Goal: Feedback & Contribution: Leave review/rating

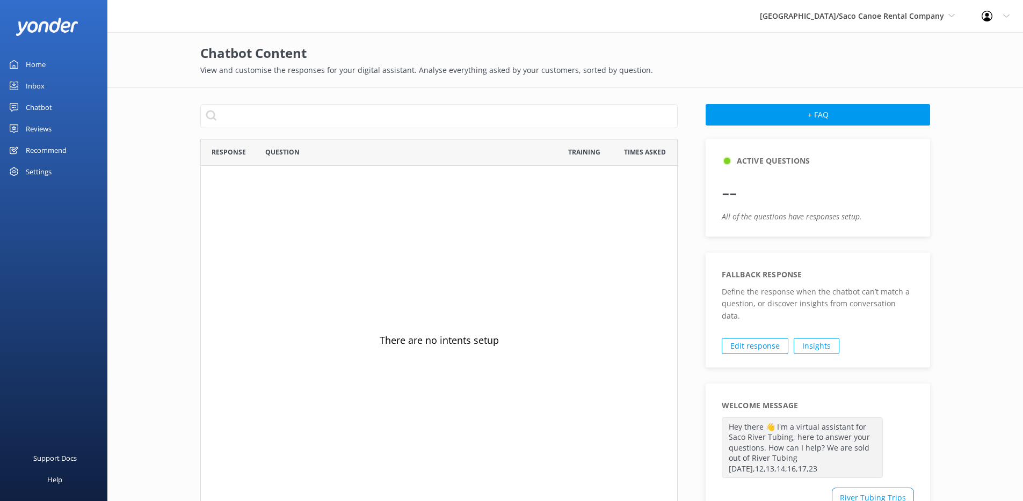
scroll to position [368, 470]
click at [42, 110] on div "Chatbot" at bounding box center [39, 107] width 26 height 21
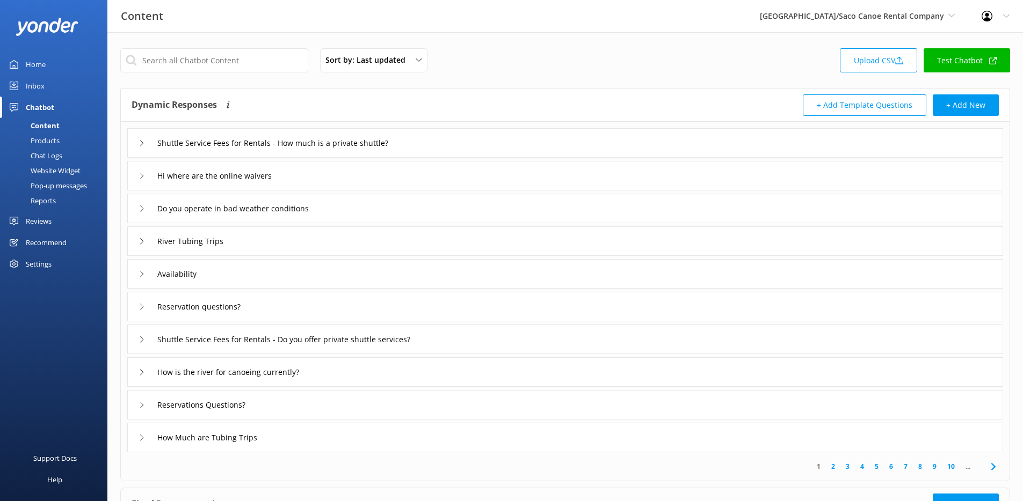
click at [35, 224] on div "Reviews" at bounding box center [39, 220] width 26 height 21
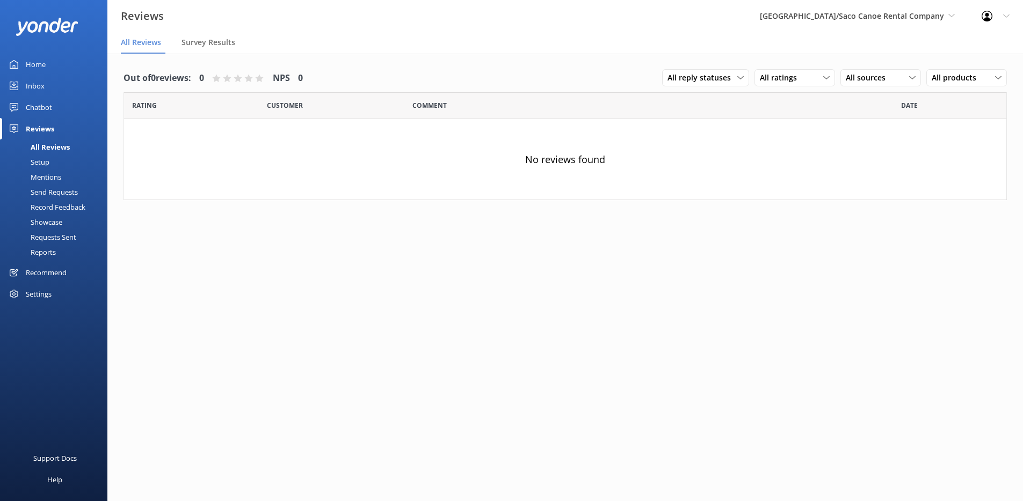
click at [46, 194] on div "Send Requests" at bounding box center [41, 192] width 71 height 15
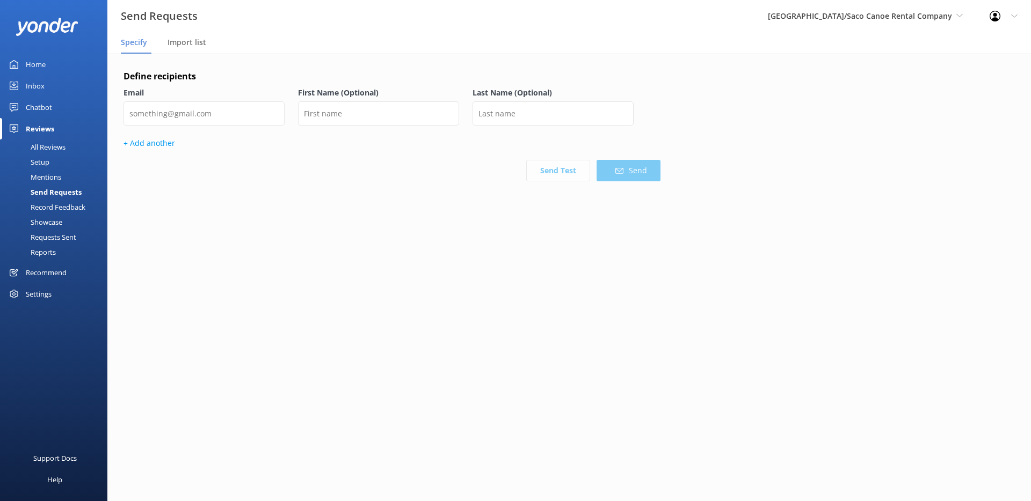
click at [48, 150] on div "All Reviews" at bounding box center [35, 147] width 59 height 15
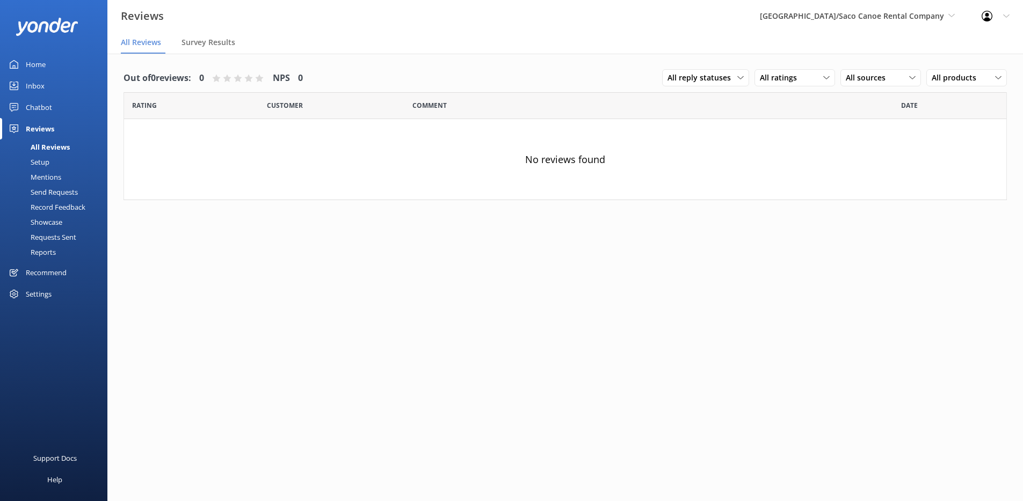
click at [46, 155] on div "Setup" at bounding box center [27, 162] width 43 height 15
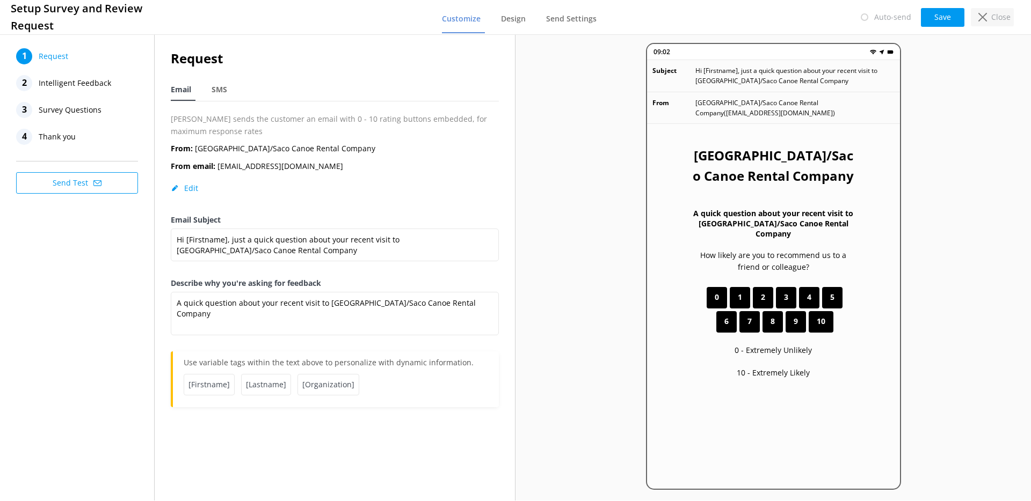
drag, startPoint x: 1019, startPoint y: 55, endPoint x: 989, endPoint y: 17, distance: 48.9
click at [1019, 54] on div "09:02 Subject Hi [Firstname], just a quick question about your recent visit to …" at bounding box center [772, 266] width 515 height 469
click at [990, 12] on div "Close" at bounding box center [991, 17] width 43 height 18
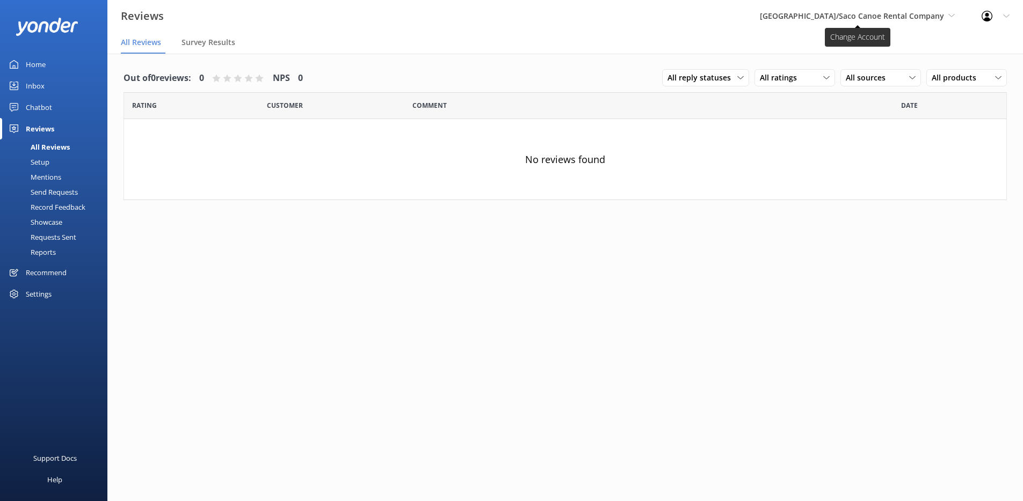
click at [813, 19] on span "Saco River Tubing Center/Saco Canoe Rental Company" at bounding box center [852, 16] width 184 height 10
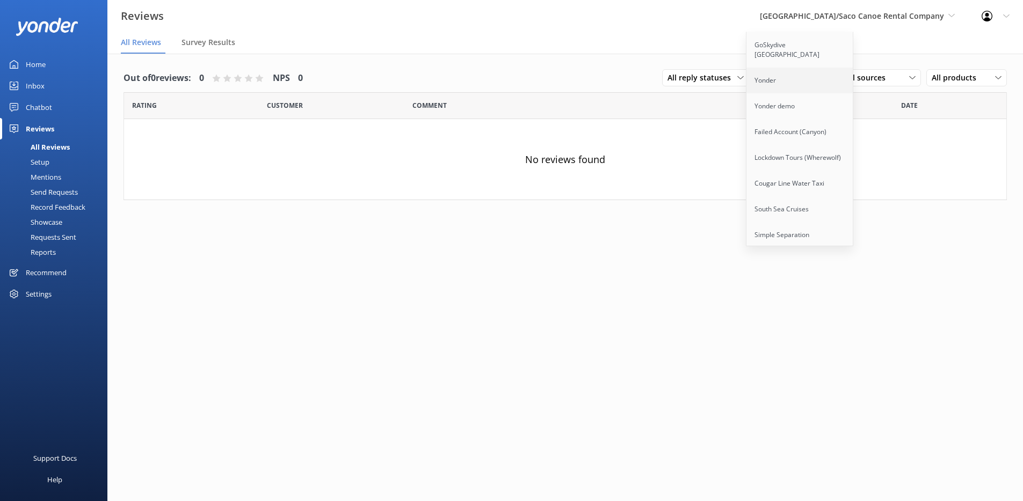
click at [782, 69] on link "Yonder" at bounding box center [799, 81] width 107 height 26
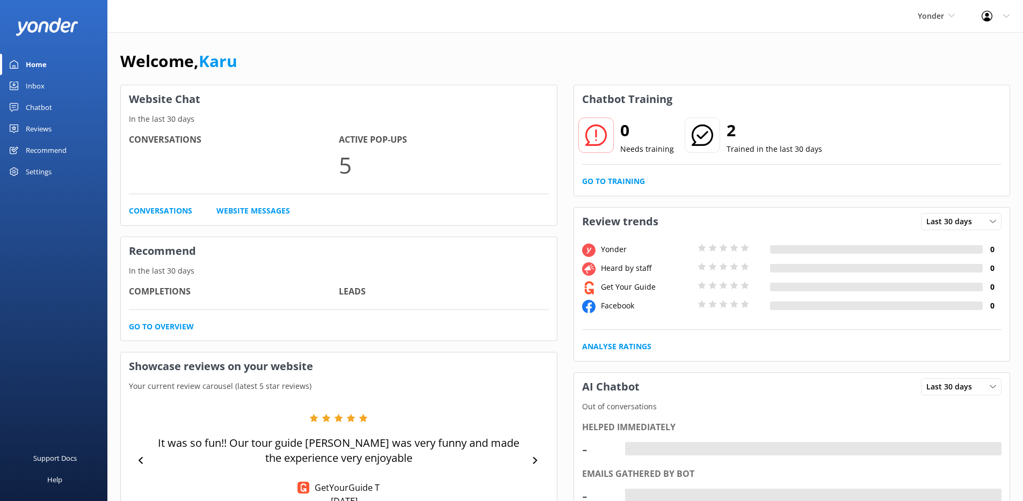
click at [47, 128] on div "Reviews" at bounding box center [39, 128] width 26 height 21
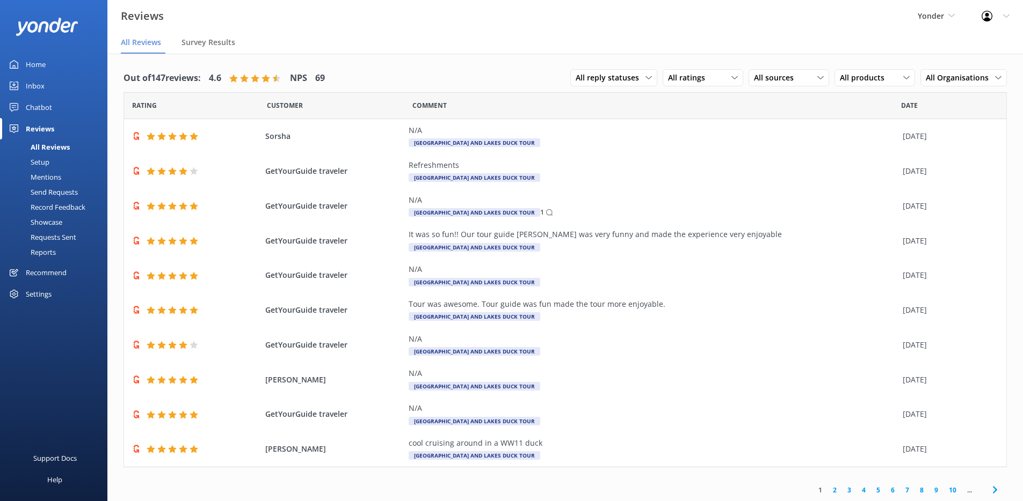
click at [57, 193] on div "Send Requests" at bounding box center [41, 192] width 71 height 15
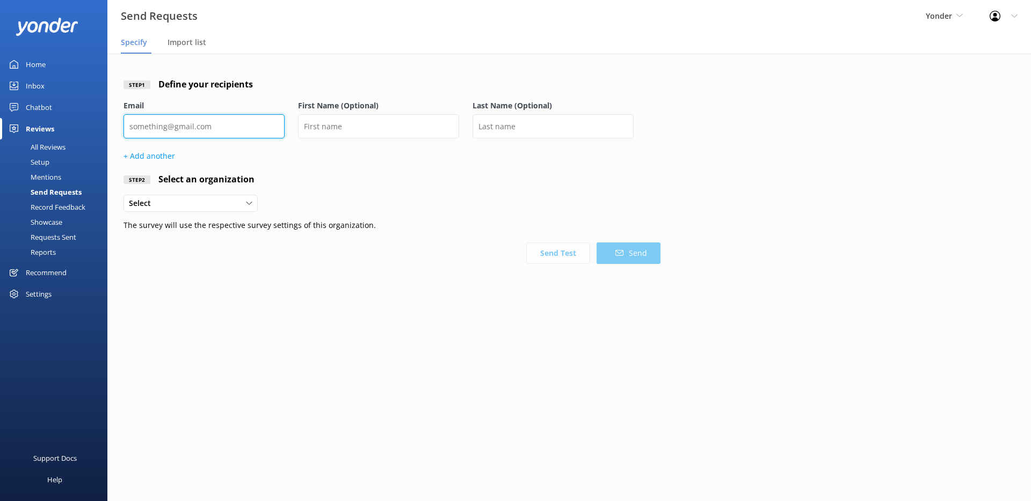
click at [192, 127] on input "email" at bounding box center [203, 126] width 161 height 24
type input "[EMAIL_ADDRESS][DOMAIN_NAME]"
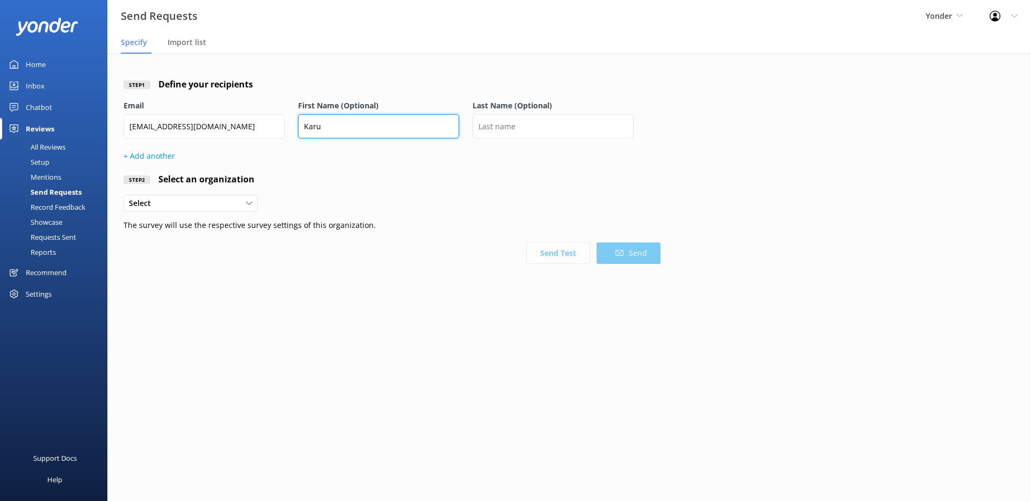
type input "Karu"
click at [171, 202] on div "Select" at bounding box center [190, 204] width 129 height 12
click at [206, 202] on div "Select" at bounding box center [190, 204] width 129 height 12
click at [145, 123] on input "[EMAIL_ADDRESS][DOMAIN_NAME]" at bounding box center [203, 126] width 161 height 24
drag, startPoint x: 138, startPoint y: 129, endPoint x: 68, endPoint y: 129, distance: 70.9
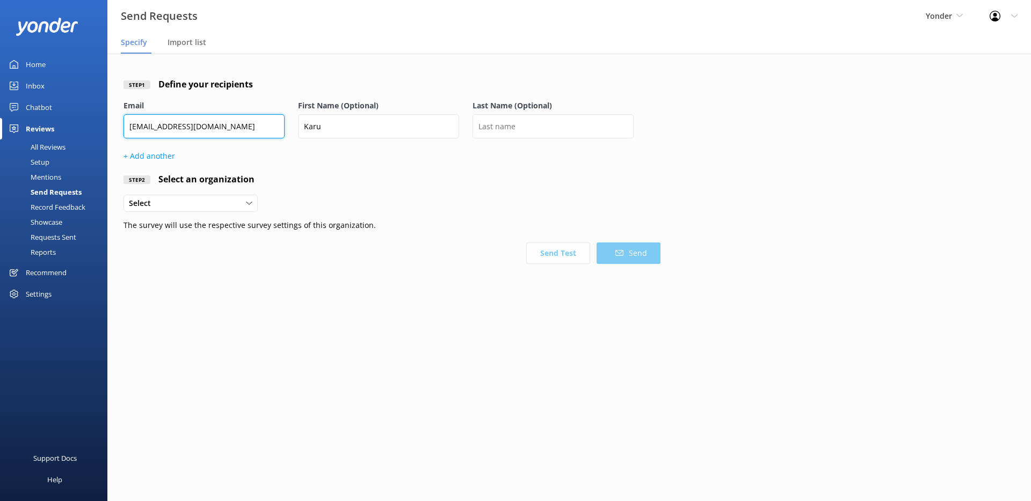
click at [68, 129] on div "Send Requests Yonder GoSkydive [GEOGRAPHIC_DATA] [GEOGRAPHIC_DATA] Yonder demo …" at bounding box center [515, 278] width 1031 height 448
type input "[EMAIL_ADDRESS][DOMAIN_NAME]"
click at [198, 195] on div "Select Yonder Organisation" at bounding box center [190, 203] width 134 height 17
click at [190, 230] on div "Yonder Organisation" at bounding box center [161, 225] width 64 height 11
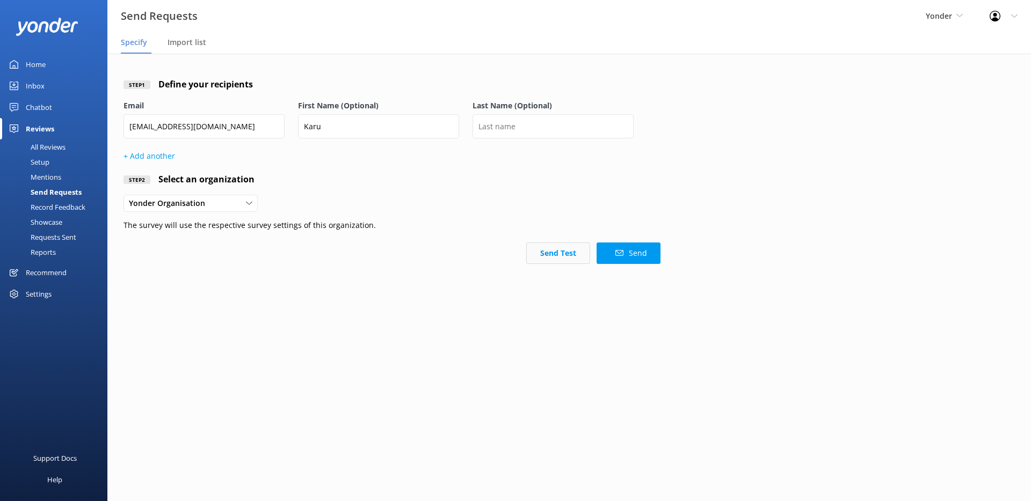
click at [579, 257] on button "Send Test" at bounding box center [558, 253] width 64 height 21
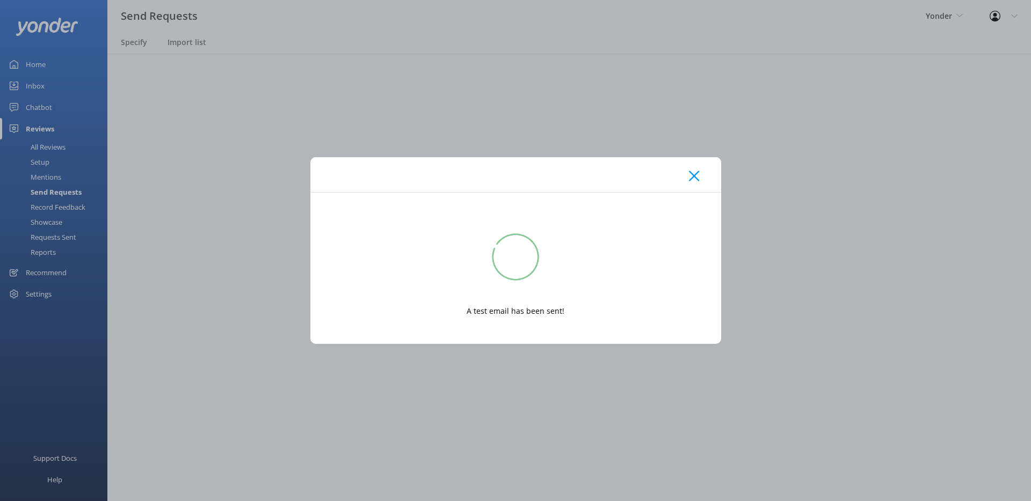
click at [697, 181] on icon at bounding box center [694, 176] width 10 height 11
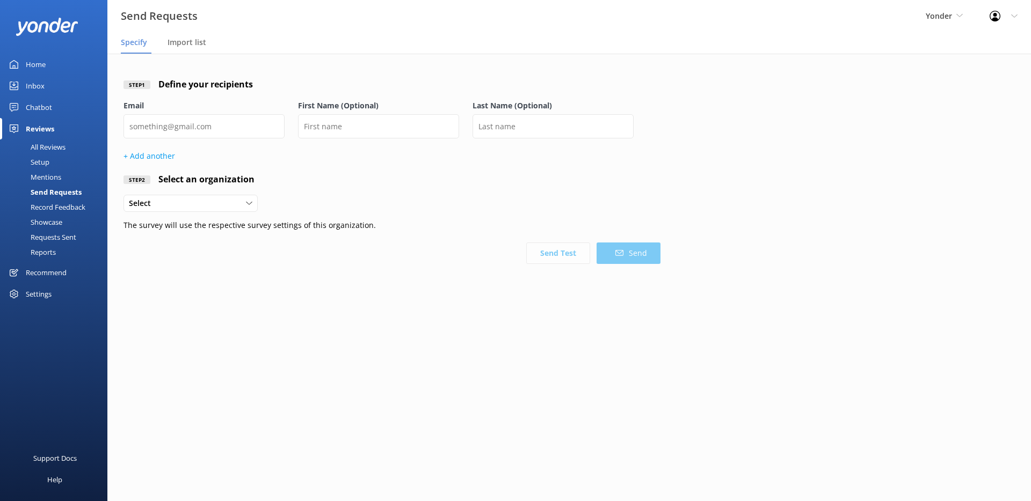
click at [49, 164] on div "Setup" at bounding box center [27, 162] width 43 height 15
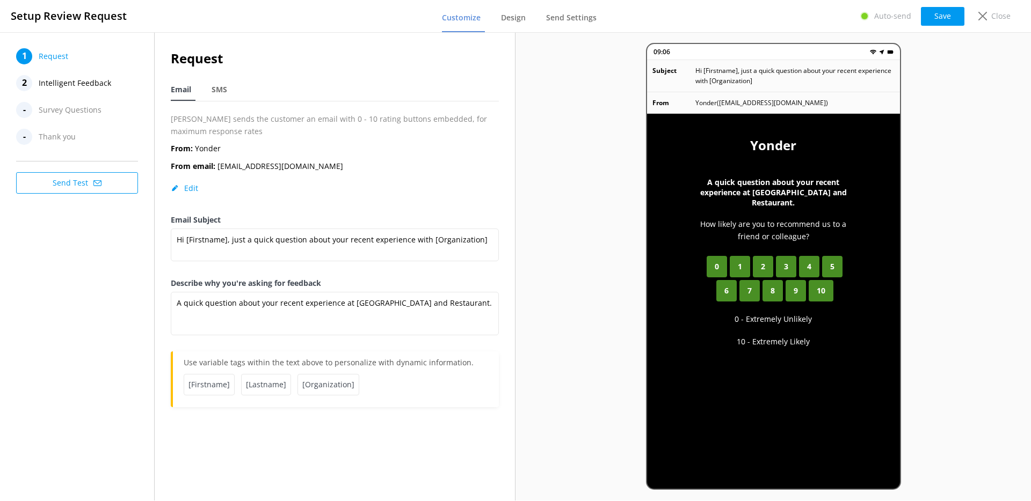
click at [85, 77] on span "Intelligent Feedback" at bounding box center [75, 83] width 72 height 16
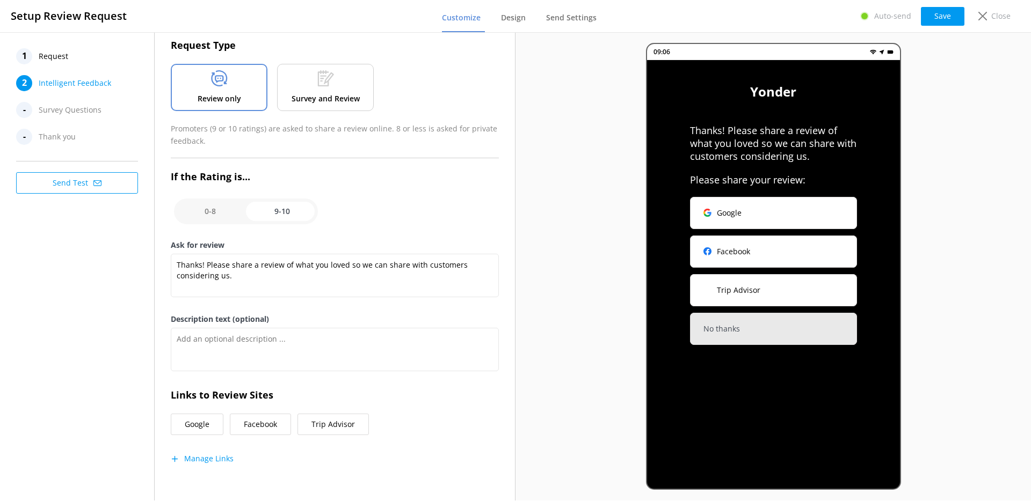
click at [232, 204] on input "checkbox" at bounding box center [246, 212] width 144 height 26
checkbox input "false"
type textarea "Please tell us why"
type textarea "Your feedback is important to help us improve"
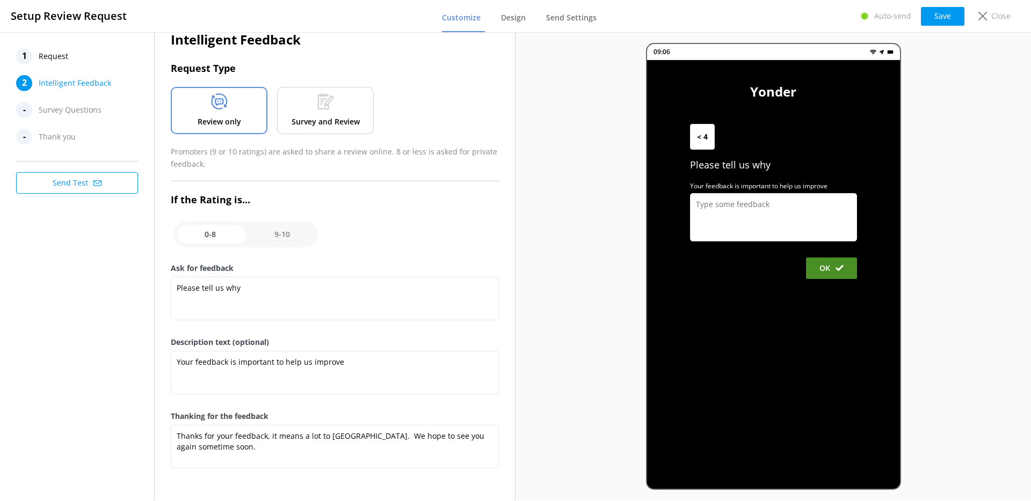
scroll to position [19, 0]
click at [285, 239] on input "checkbox" at bounding box center [246, 235] width 144 height 26
checkbox input "true"
type textarea "Thanks! Please share a review of what you loved so we can share with customers …"
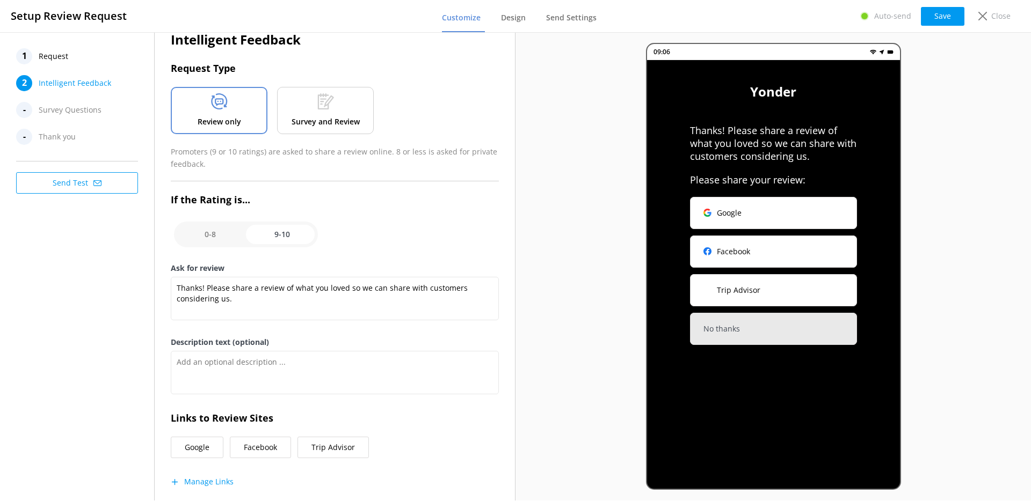
scroll to position [42, 0]
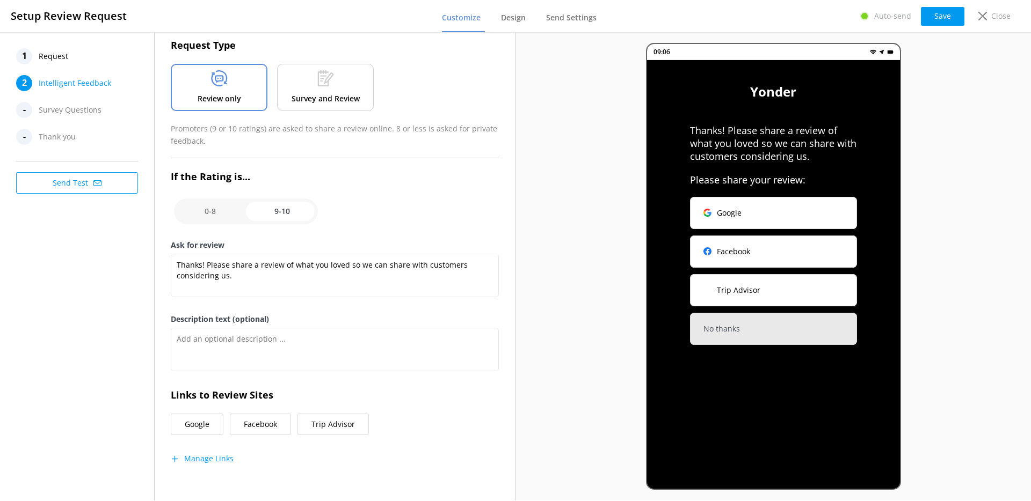
click at [331, 101] on p "Survey and Review" at bounding box center [325, 99] width 68 height 12
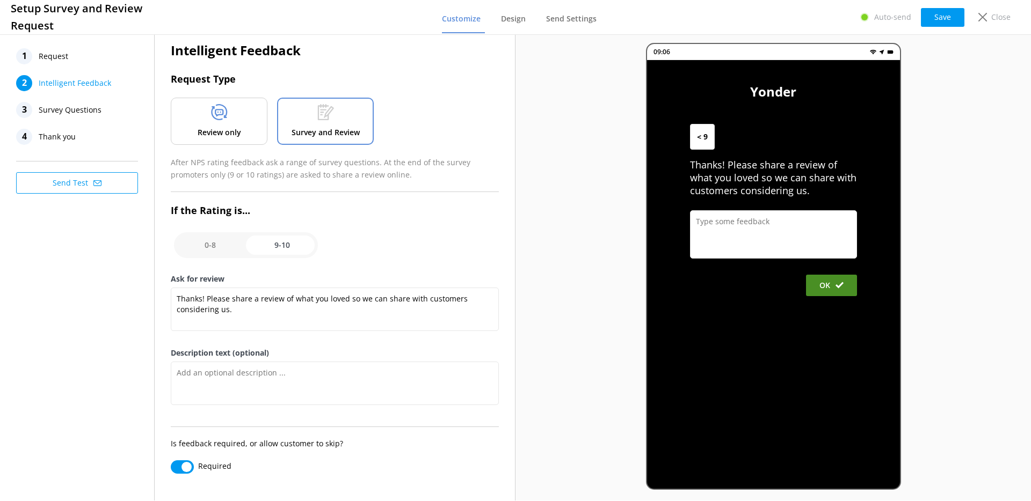
scroll to position [8, 0]
click at [208, 242] on input "checkbox" at bounding box center [246, 245] width 144 height 26
checkbox input "false"
type textarea "Please tell us why"
type textarea "Your feedback is important to help us improve"
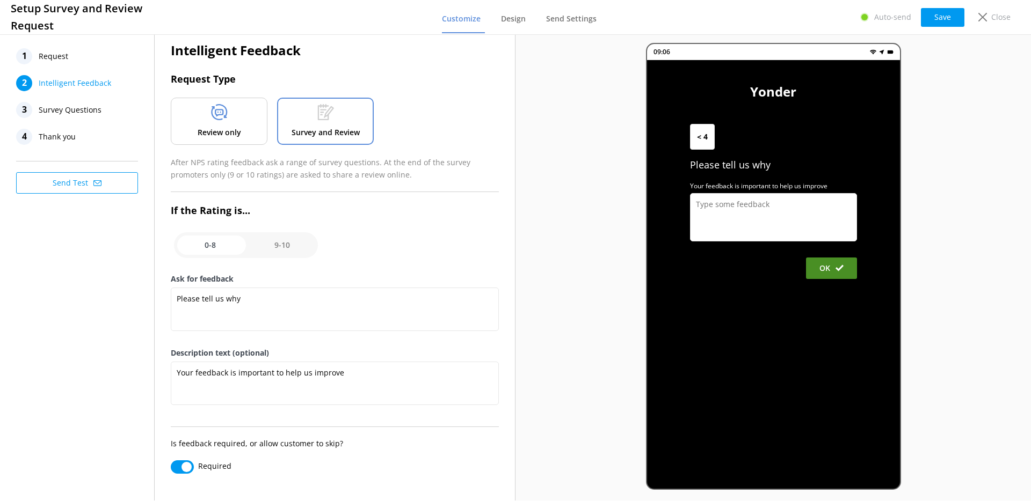
click at [275, 248] on input "checkbox" at bounding box center [246, 245] width 144 height 26
checkbox input "true"
type textarea "Thanks! Please share a review of what you loved so we can share with customers …"
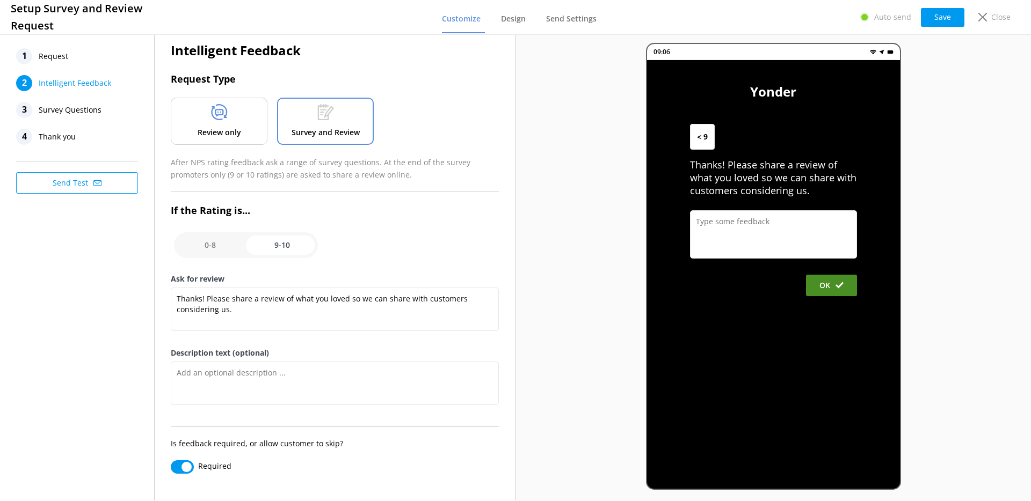
click at [216, 250] on input "checkbox" at bounding box center [246, 245] width 144 height 26
checkbox input "false"
type textarea "Please tell us why"
type textarea "Your feedback is important to help us improve"
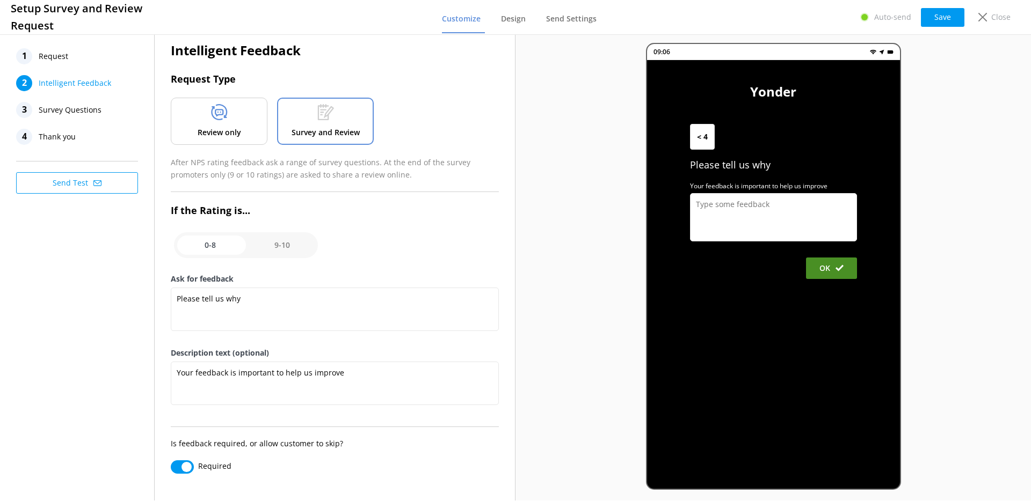
click at [287, 249] on input "checkbox" at bounding box center [246, 245] width 144 height 26
checkbox input "true"
type textarea "Thanks! Please share a review of what you loved so we can share with customers …"
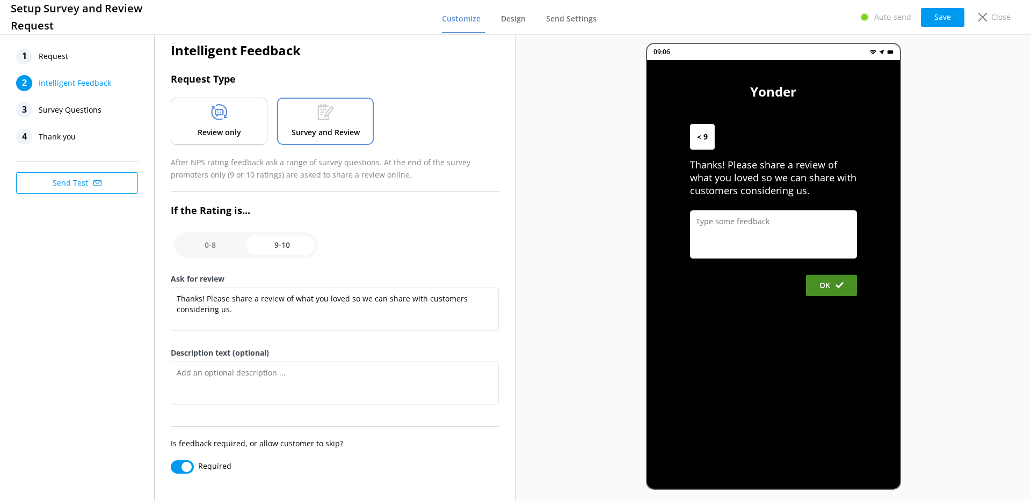
click at [233, 138] on p "Review only" at bounding box center [219, 133] width 43 height 12
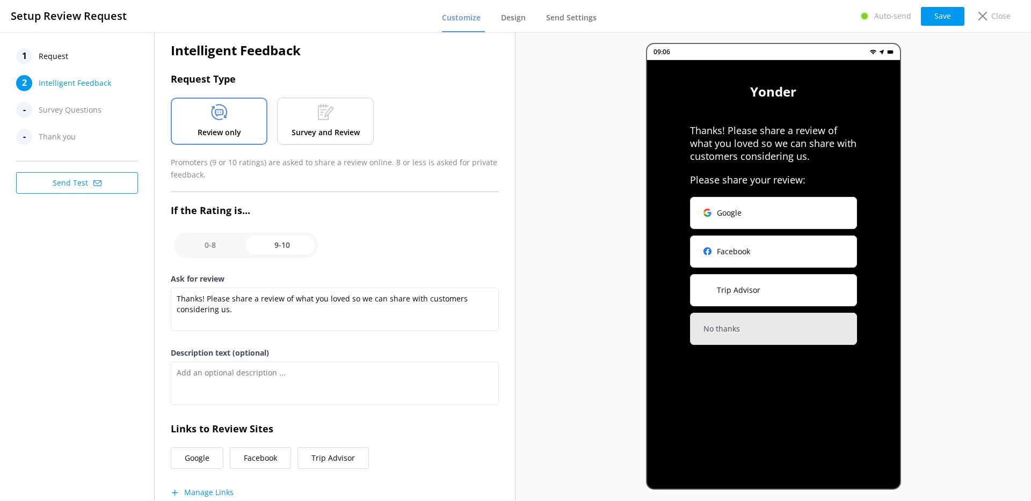
click at [214, 248] on input "checkbox" at bounding box center [246, 245] width 144 height 26
checkbox input "false"
type textarea "Please tell us why"
type textarea "Your feedback is important to help us improve"
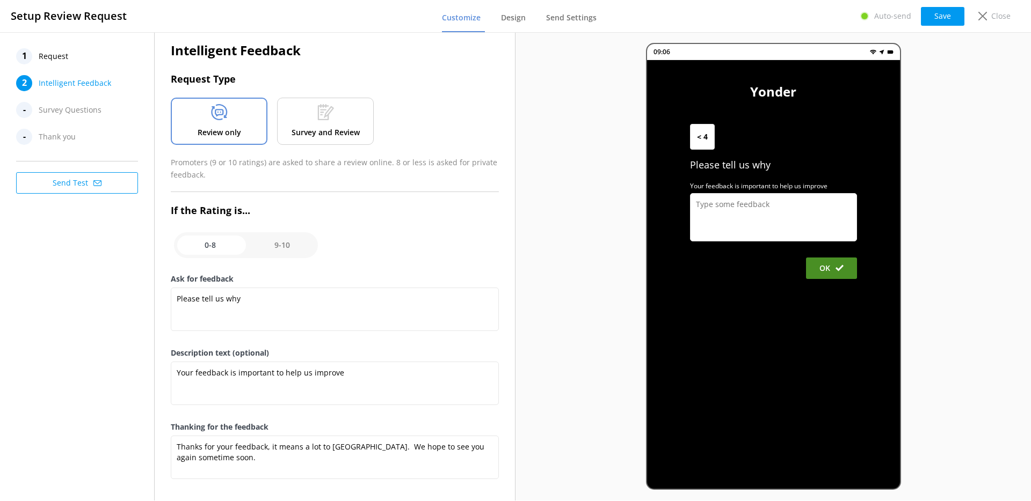
click at [291, 247] on input "checkbox" at bounding box center [246, 245] width 144 height 26
checkbox input "true"
type textarea "Thanks! Please share a review of what you loved so we can share with customers …"
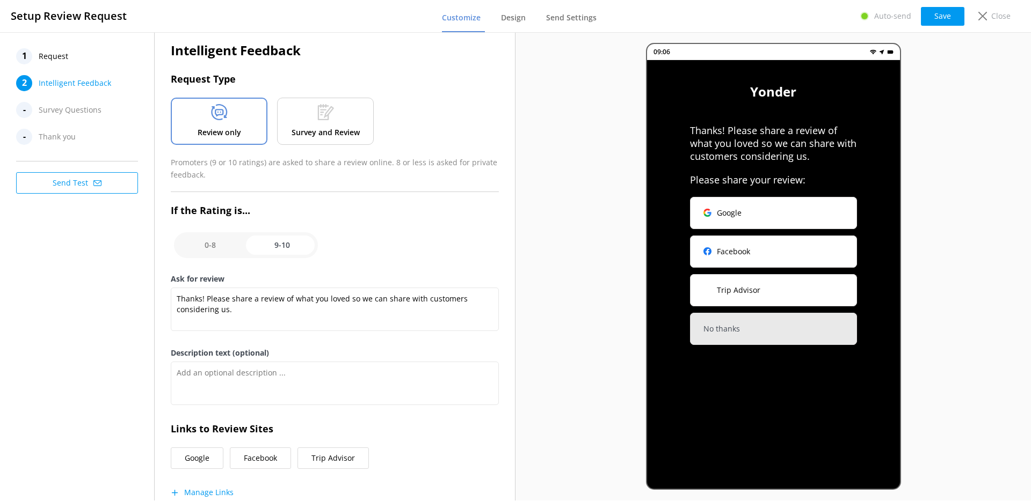
click at [201, 223] on div "Intelligent Feedback Request Type Review only Survey and Review Promoters (9 or…" at bounding box center [335, 279] width 328 height 478
click at [206, 239] on input "checkbox" at bounding box center [246, 245] width 144 height 26
checkbox input "false"
type textarea "Please tell us why"
type textarea "Your feedback is important to help us improve"
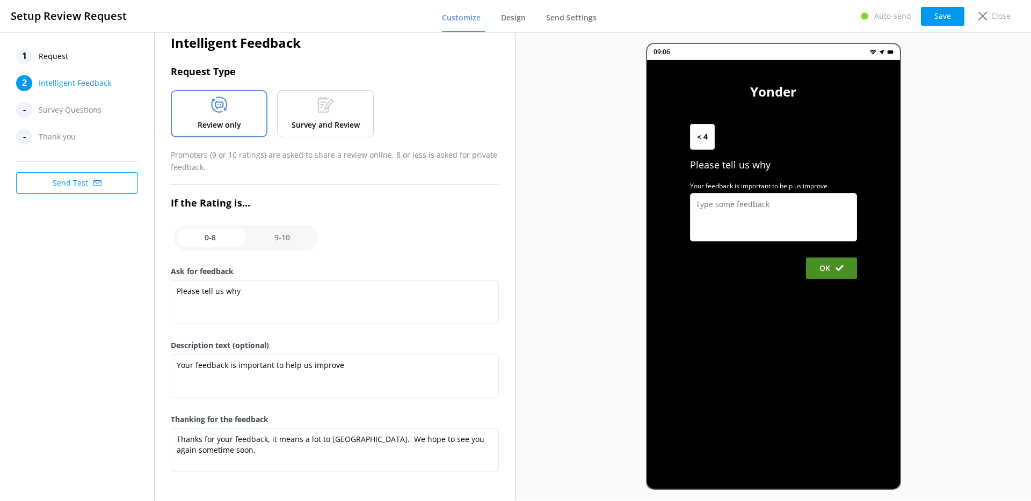
scroll to position [19, 0]
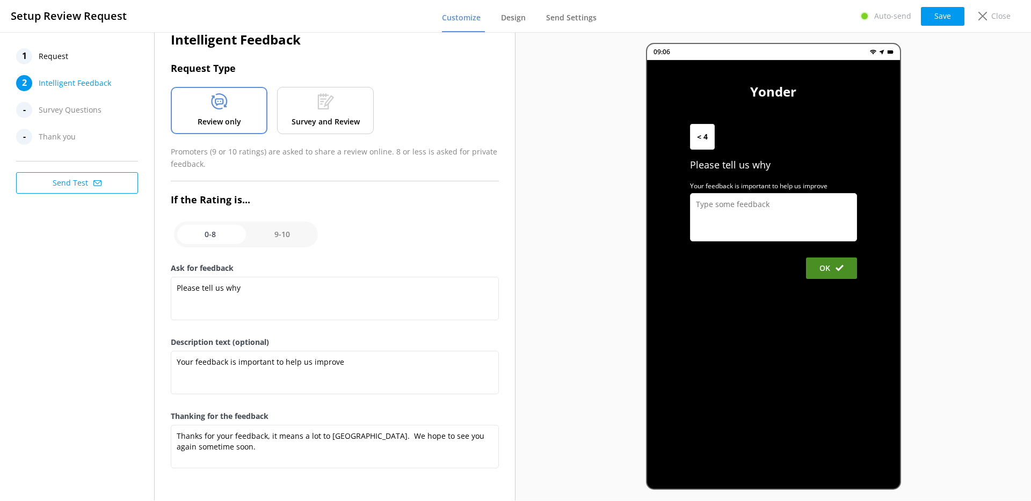
click at [308, 118] on p "Survey and Review" at bounding box center [325, 122] width 68 height 12
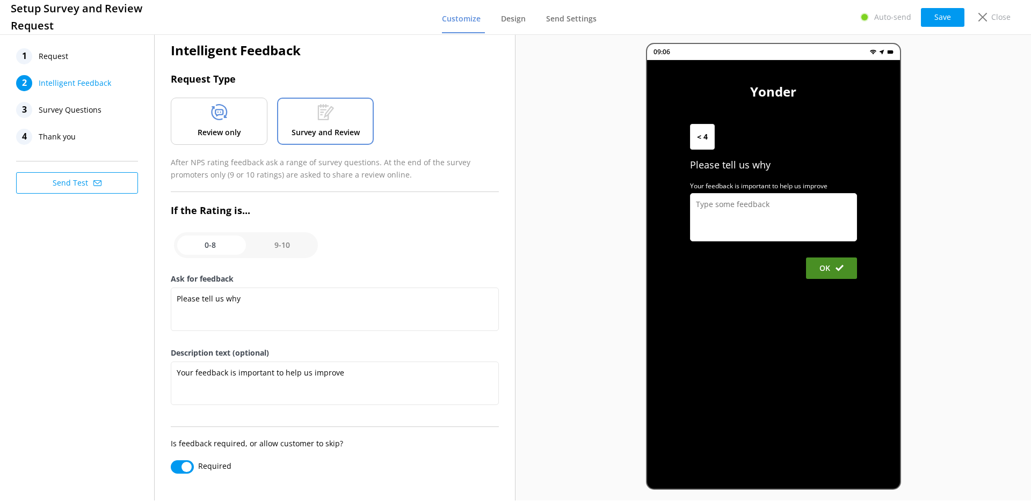
scroll to position [8, 0]
click at [274, 245] on input "checkbox" at bounding box center [246, 245] width 144 height 26
checkbox input "true"
type textarea "Thanks! Please share a review of what you loved so we can share with customers …"
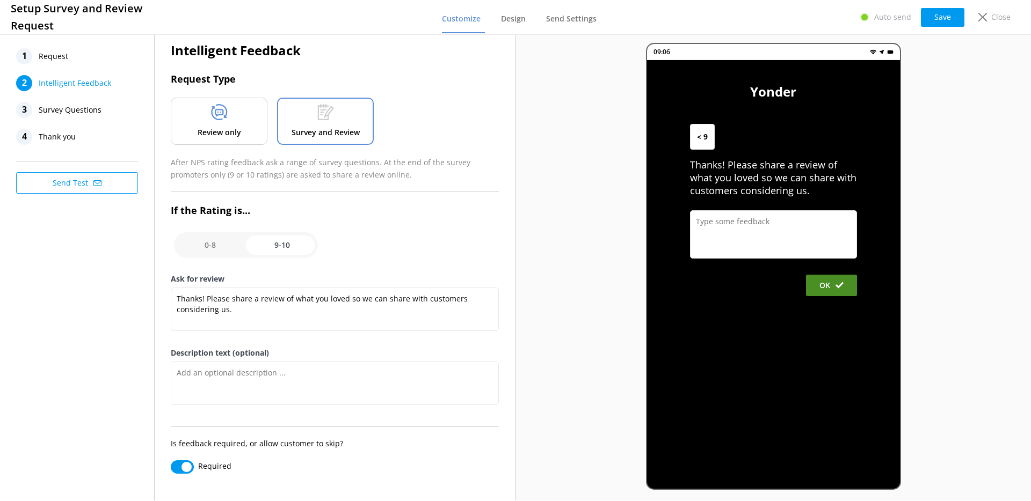
click at [227, 247] on input "checkbox" at bounding box center [246, 245] width 144 height 26
checkbox input "false"
type textarea "Please tell us why"
type textarea "Your feedback is important to help us improve"
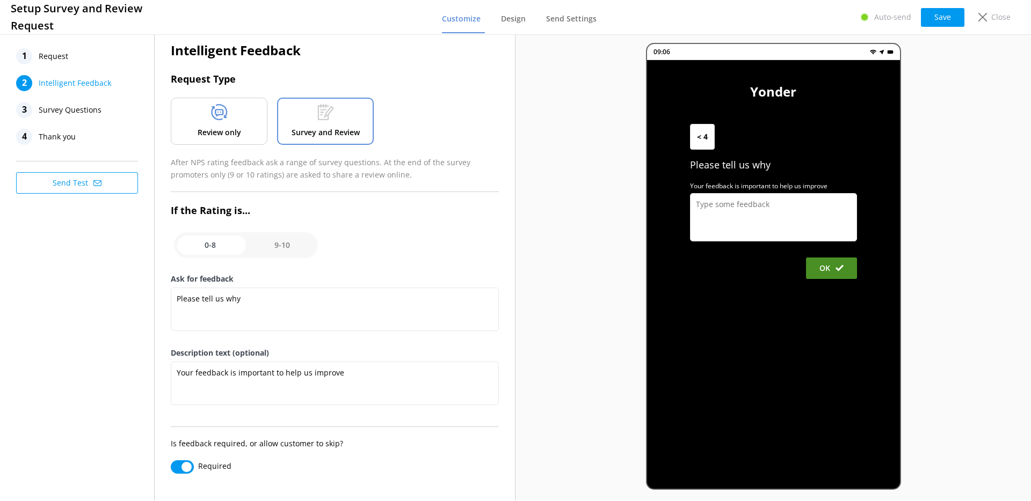
click at [226, 128] on p "Review only" at bounding box center [219, 133] width 43 height 12
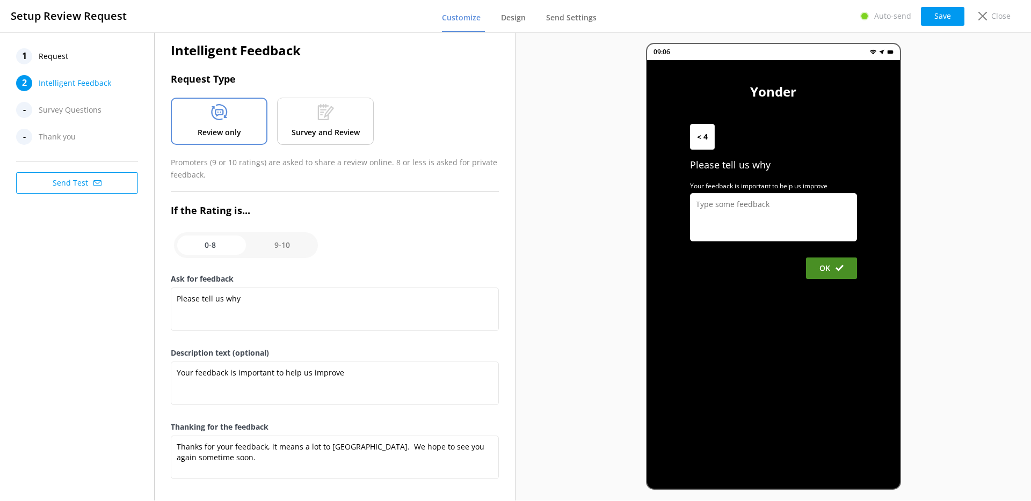
click at [298, 128] on p "Survey and Review" at bounding box center [325, 133] width 68 height 12
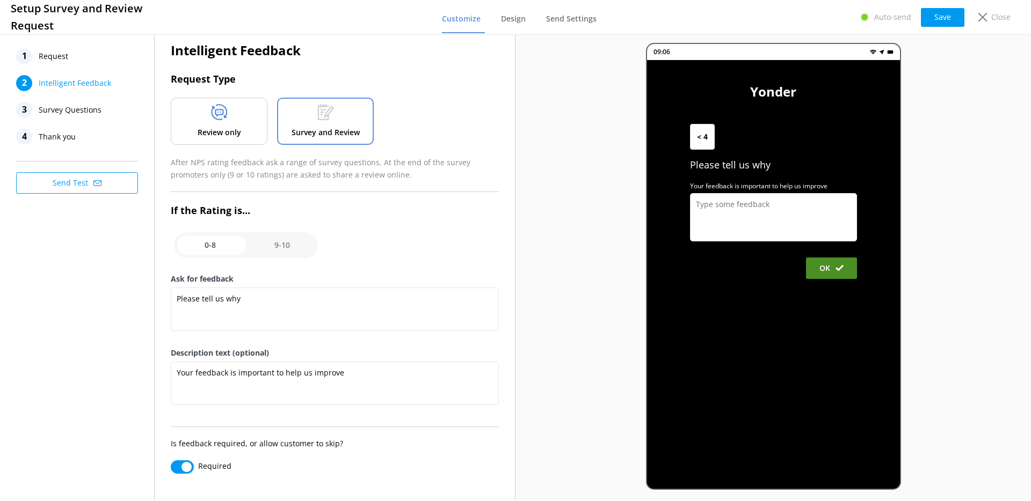
click at [225, 137] on p "Review only" at bounding box center [219, 133] width 43 height 12
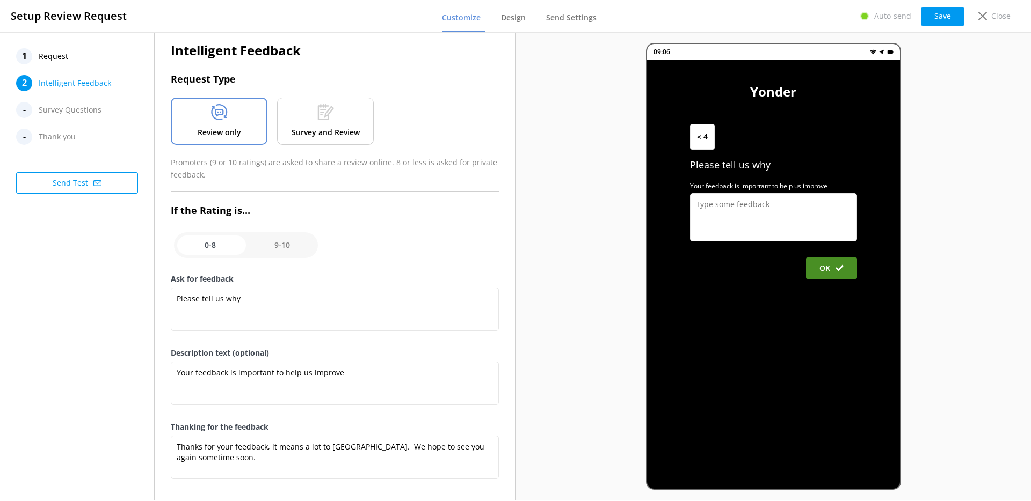
click at [303, 140] on div "Survey and Review" at bounding box center [325, 121] width 97 height 47
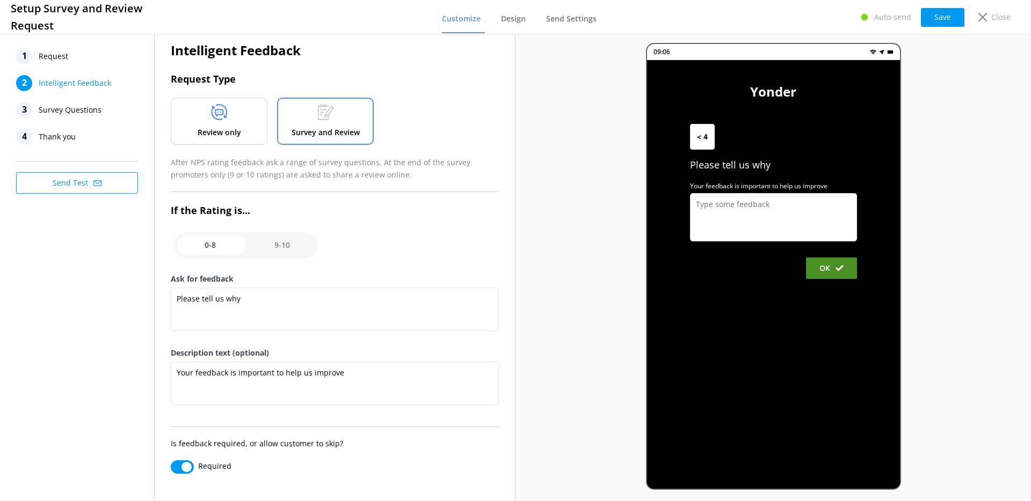
click at [86, 103] on span "Survey Questions" at bounding box center [70, 110] width 63 height 16
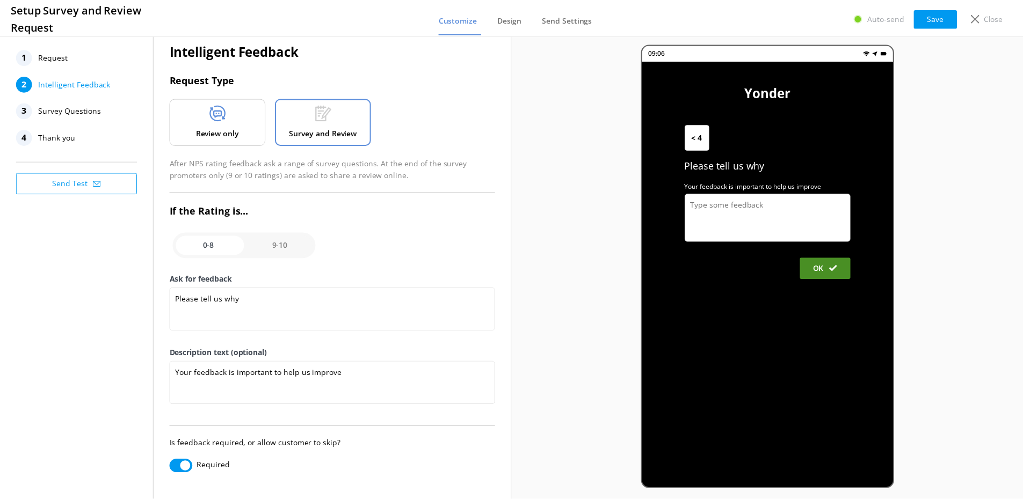
scroll to position [0, 0]
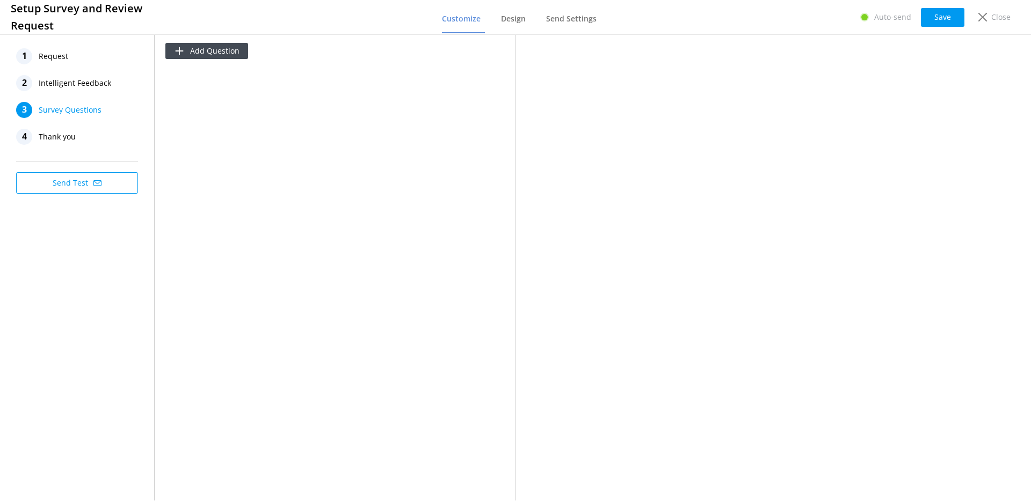
click at [68, 86] on span "Intelligent Feedback" at bounding box center [75, 83] width 72 height 16
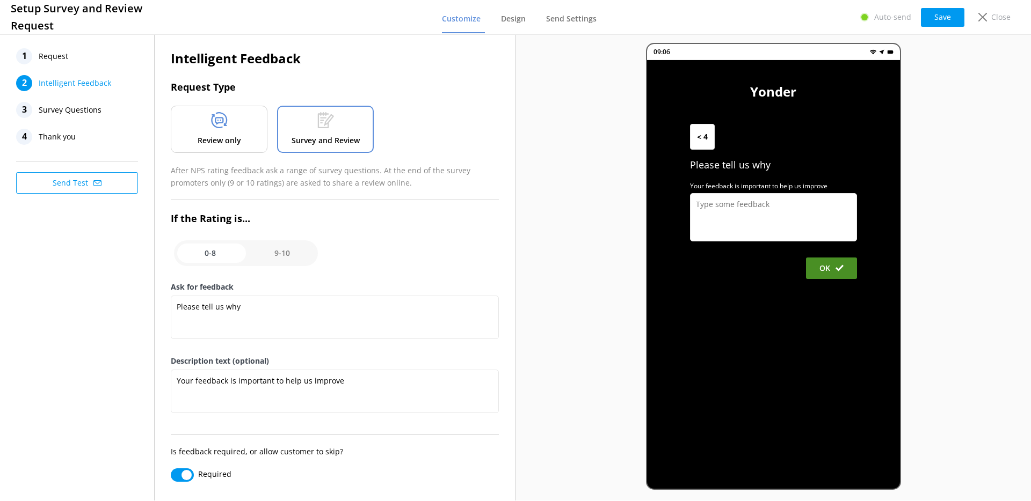
click at [237, 139] on p "Review only" at bounding box center [219, 141] width 43 height 12
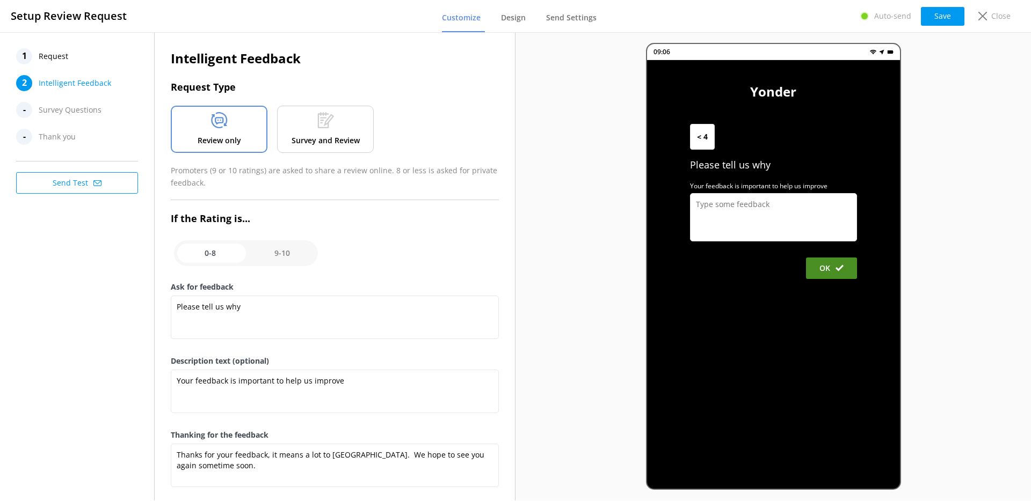
click at [332, 132] on div at bounding box center [325, 122] width 17 height 20
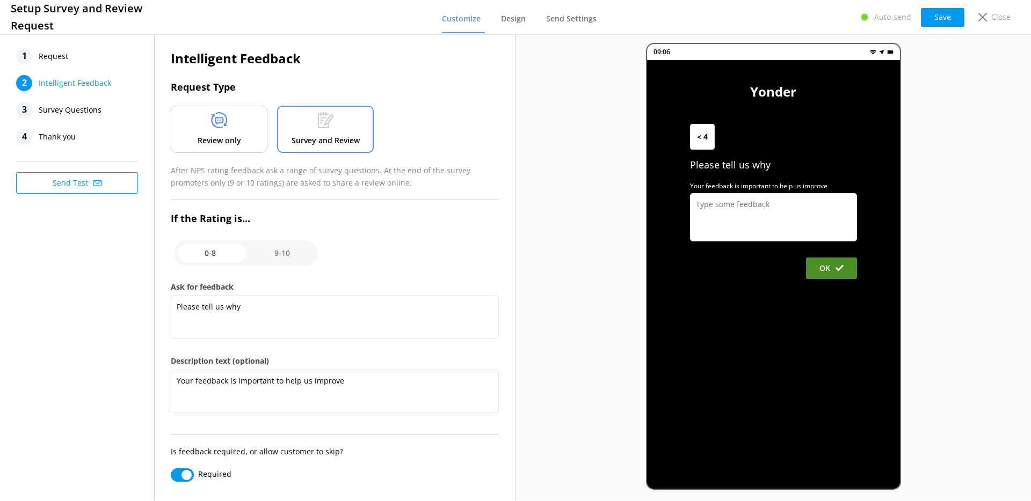
click at [222, 131] on div at bounding box center [219, 122] width 17 height 20
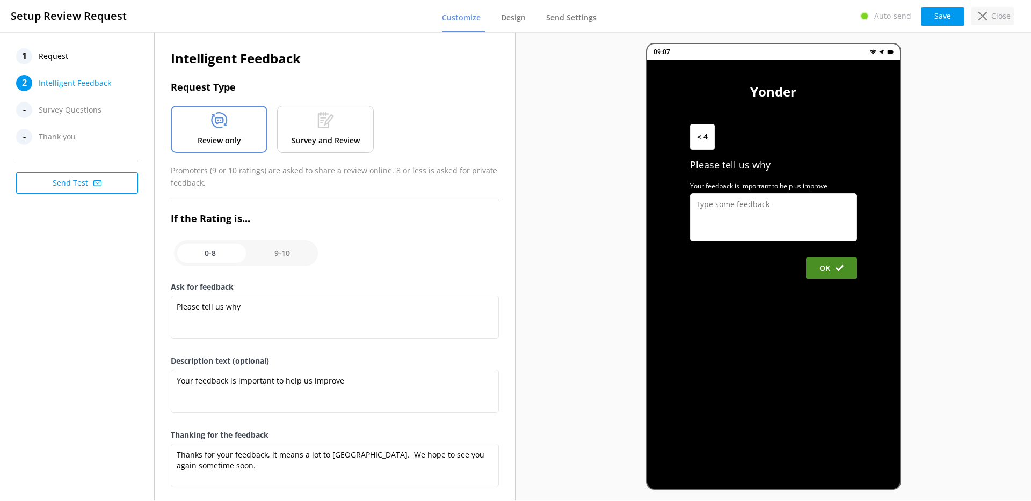
click at [984, 13] on icon at bounding box center [982, 16] width 9 height 9
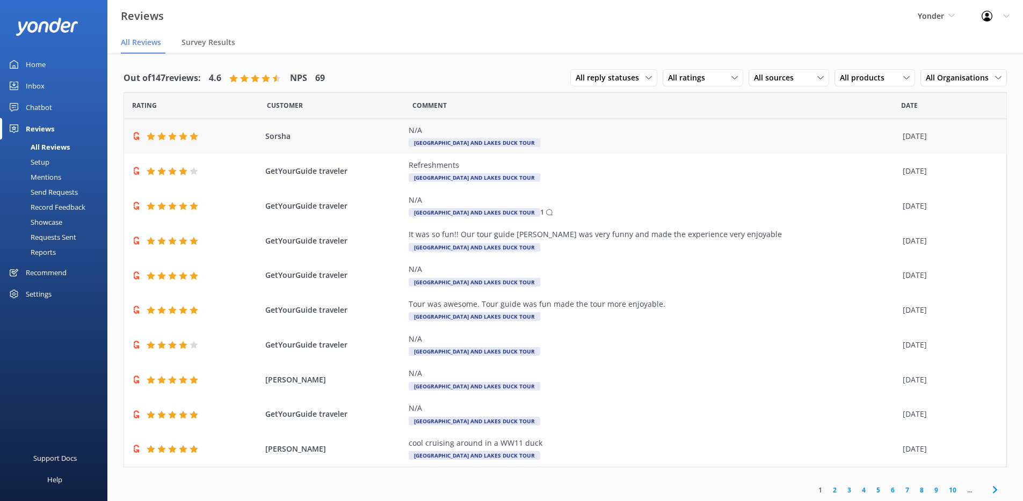
click at [224, 134] on div at bounding box center [196, 136] width 128 height 9
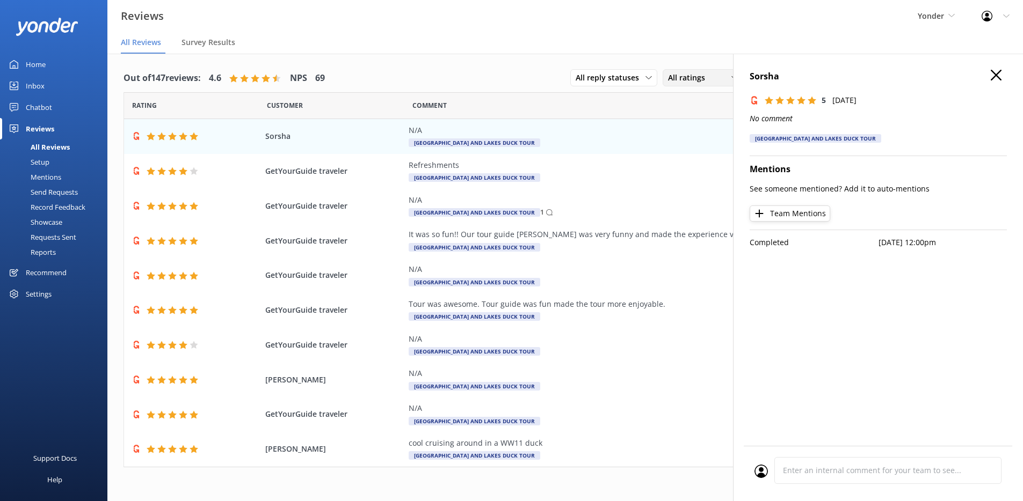
click at [684, 76] on span "All ratings" at bounding box center [689, 78] width 43 height 12
click at [611, 78] on span "All reply statuses" at bounding box center [610, 78] width 70 height 12
click at [684, 89] on div "All reply statuses All reply statuses Needs a reply Does not need reply All rat…" at bounding box center [788, 78] width 436 height 28
click at [688, 79] on span "All ratings" at bounding box center [689, 78] width 43 height 12
click at [990, 77] on icon at bounding box center [995, 75] width 11 height 11
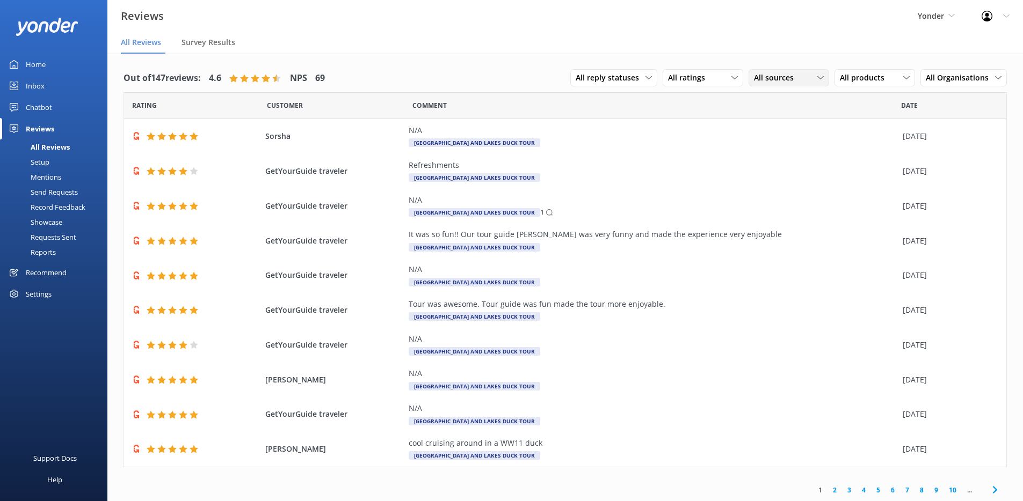
click at [748, 78] on div "All sources All sources Yonder survey Heard by staff Get Your Guide Facebook re…" at bounding box center [788, 77] width 81 height 17
click at [764, 119] on div "Yonder survey" at bounding box center [794, 121] width 60 height 11
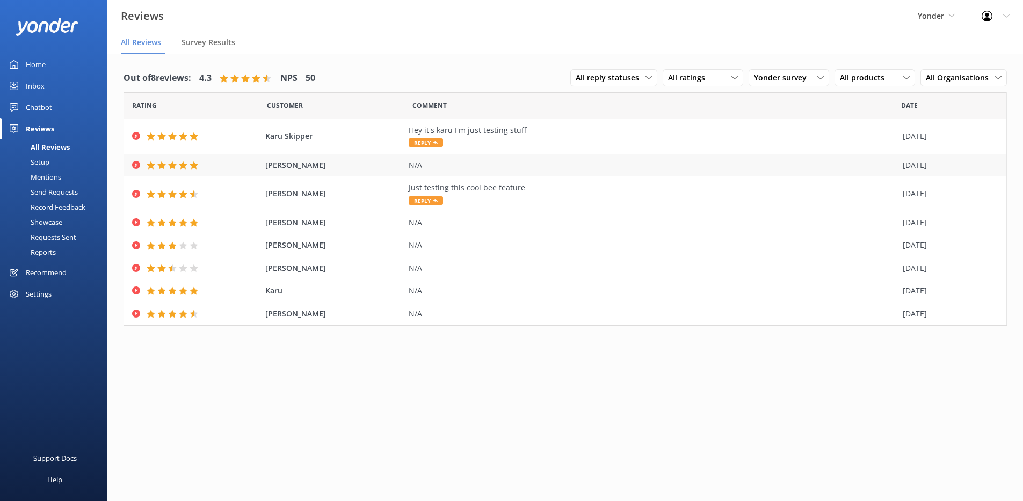
click at [473, 174] on div "[PERSON_NAME] N/A [DATE]" at bounding box center [565, 165] width 882 height 23
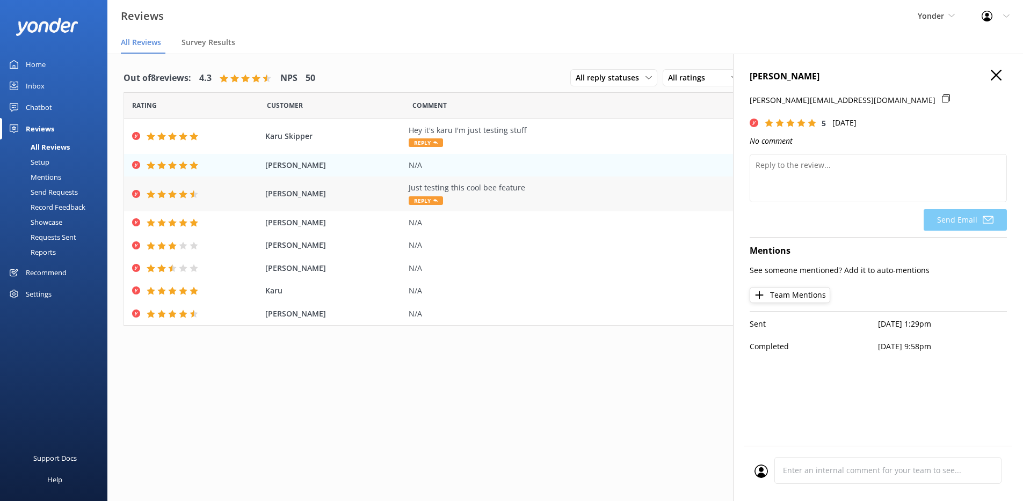
click at [483, 194] on div "Just testing this cool bee feature Reply" at bounding box center [652, 194] width 488 height 24
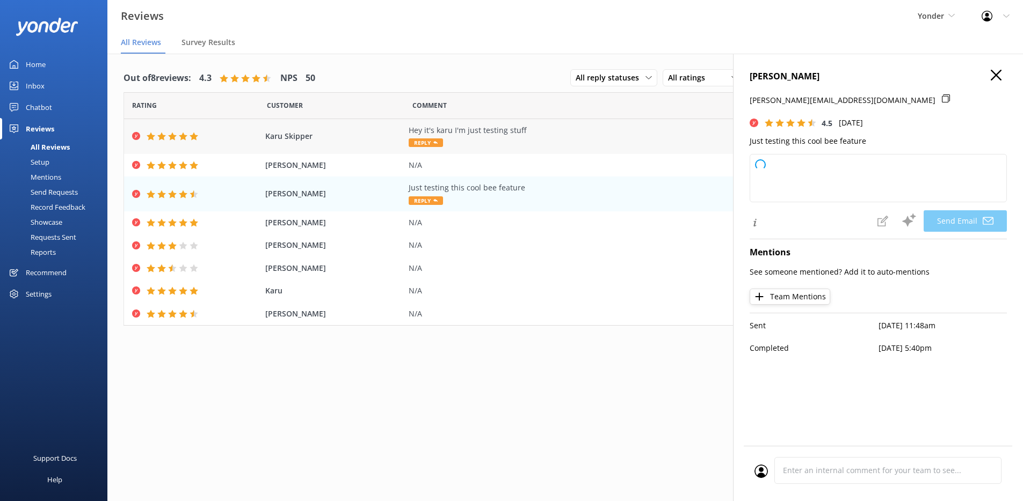
click at [488, 133] on div "Hey it's karu I'm just testing stuff" at bounding box center [652, 131] width 488 height 12
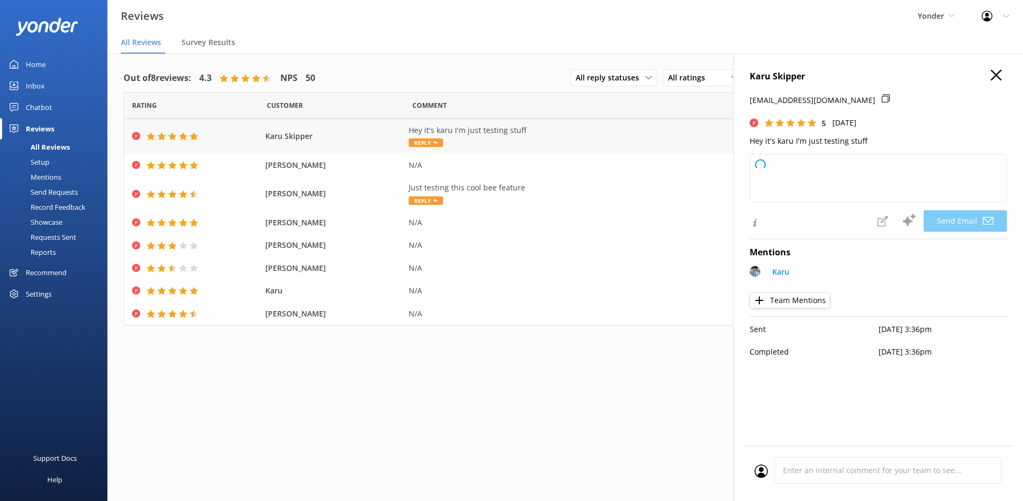
type textarea "Hi [PERSON_NAME]! Thanks for stopping by and leaving a review—even if it was ju…"
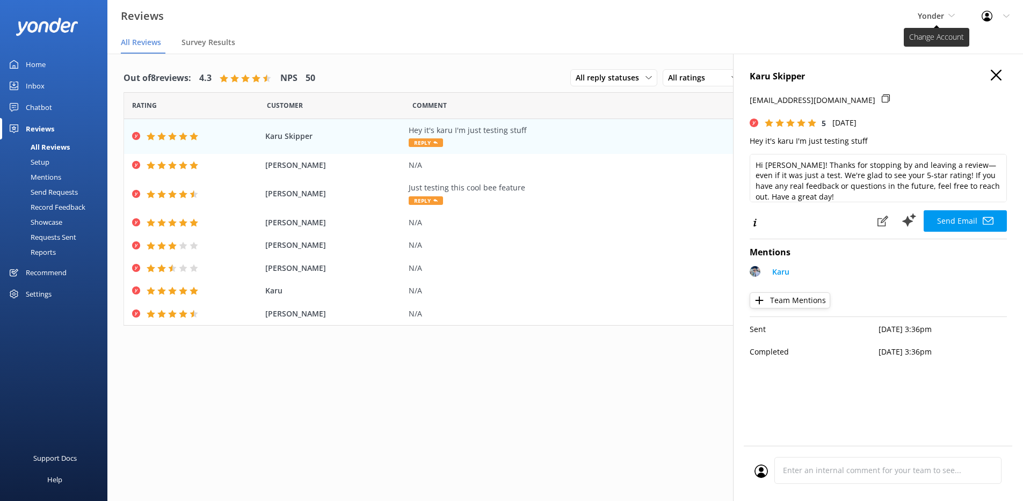
click at [925, 17] on span "Yonder" at bounding box center [930, 16] width 26 height 10
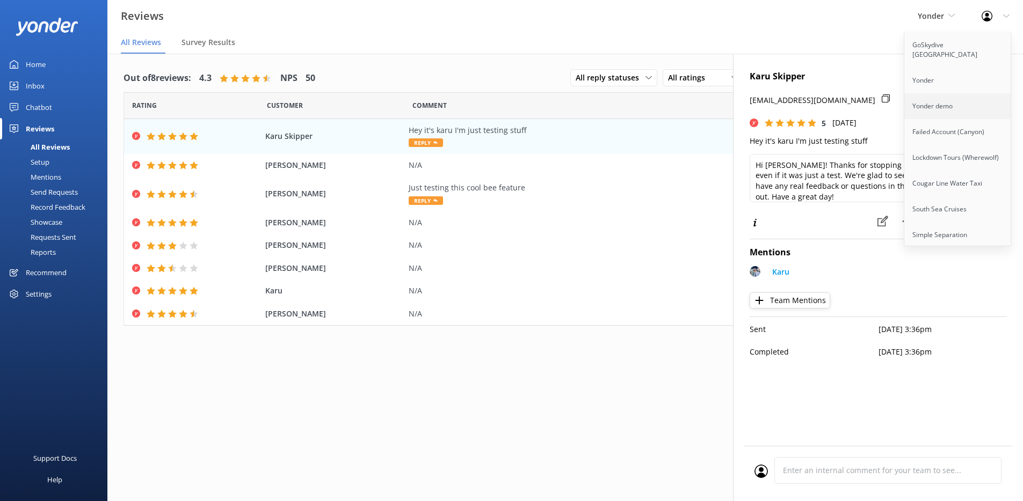
click at [931, 96] on link "Yonder demo" at bounding box center [957, 106] width 107 height 26
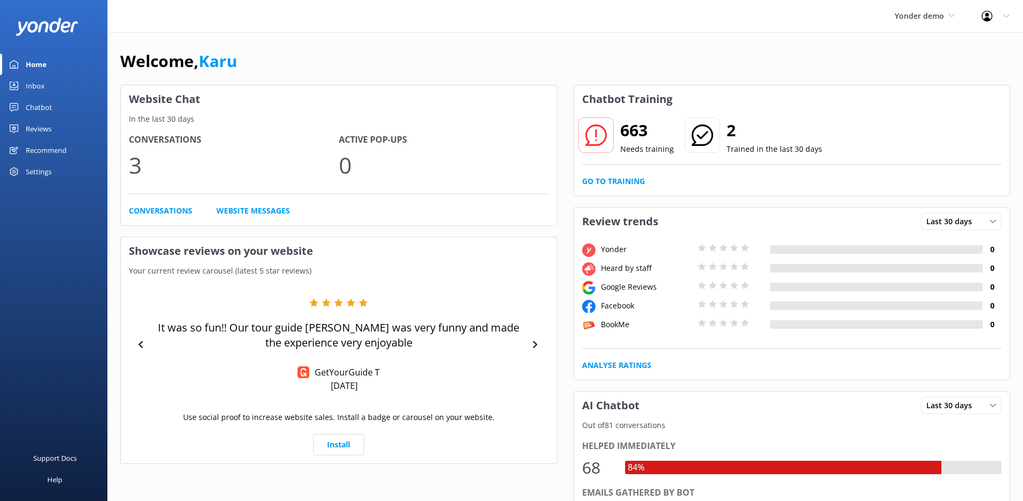
click at [48, 111] on div "Chatbot" at bounding box center [39, 107] width 26 height 21
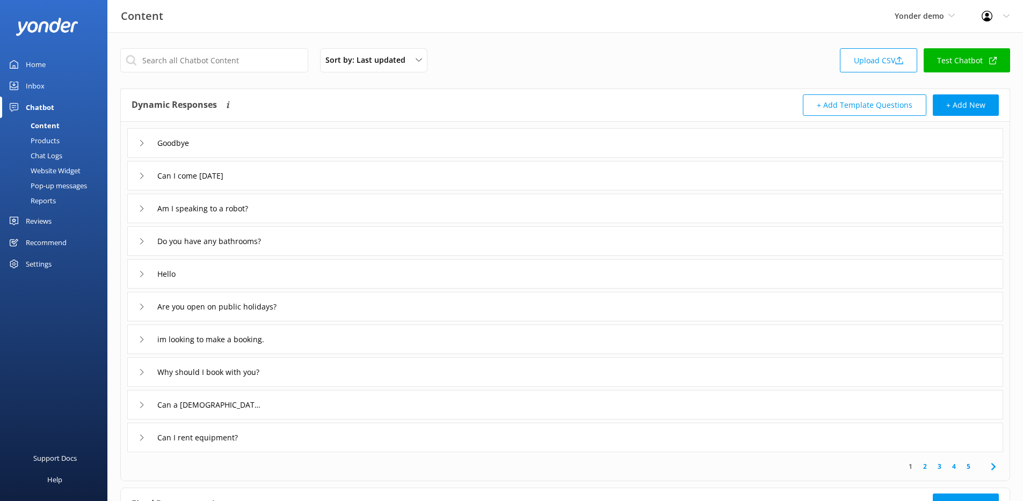
click at [40, 229] on div "Reviews" at bounding box center [39, 220] width 26 height 21
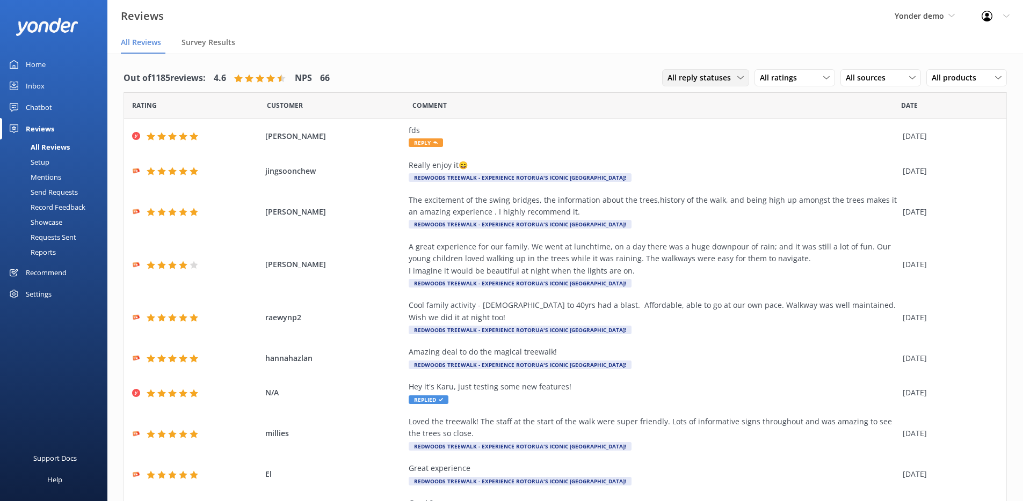
click at [703, 80] on span "All reply statuses" at bounding box center [702, 78] width 70 height 12
click at [791, 82] on span "All ratings" at bounding box center [781, 78] width 43 height 12
click at [851, 75] on span "All sources" at bounding box center [868, 78] width 46 height 12
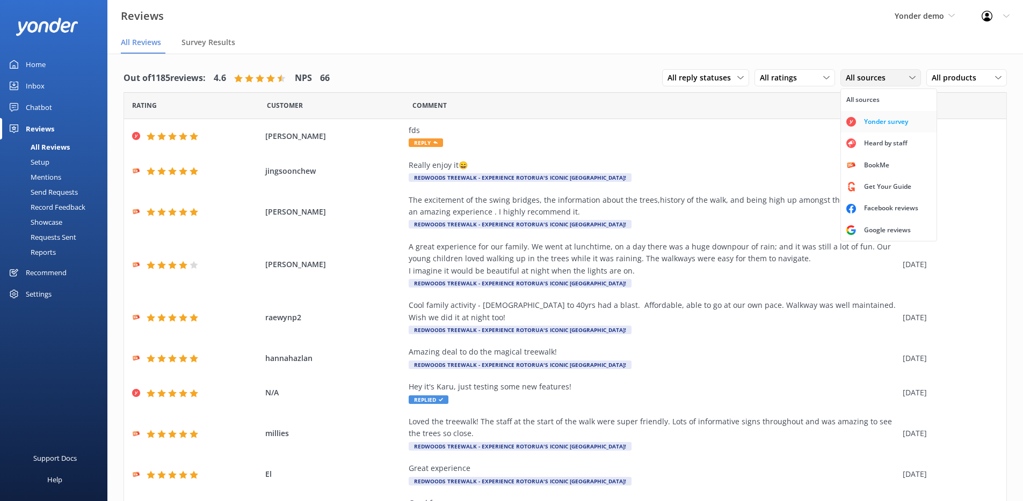
click at [876, 125] on div "Yonder survey" at bounding box center [886, 121] width 60 height 11
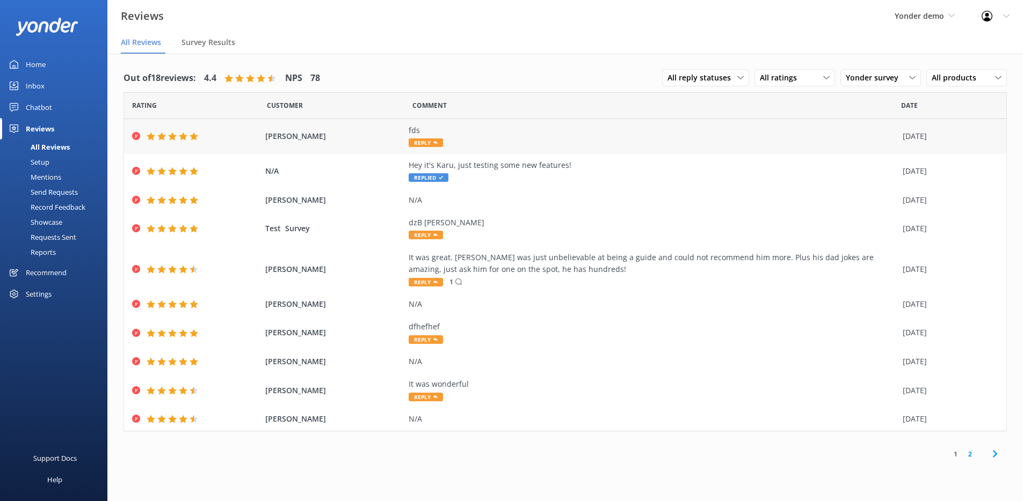
click at [554, 149] on div "[PERSON_NAME] fds Reply [DATE]" at bounding box center [565, 136] width 882 height 35
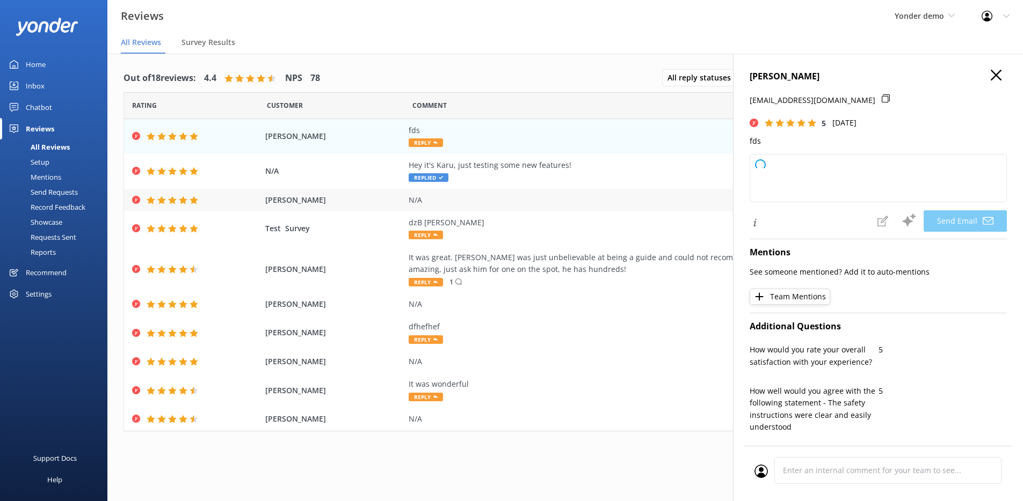
type textarea "Thank you so much for your 5-star rating, [PERSON_NAME]! We appreciate your sup…"
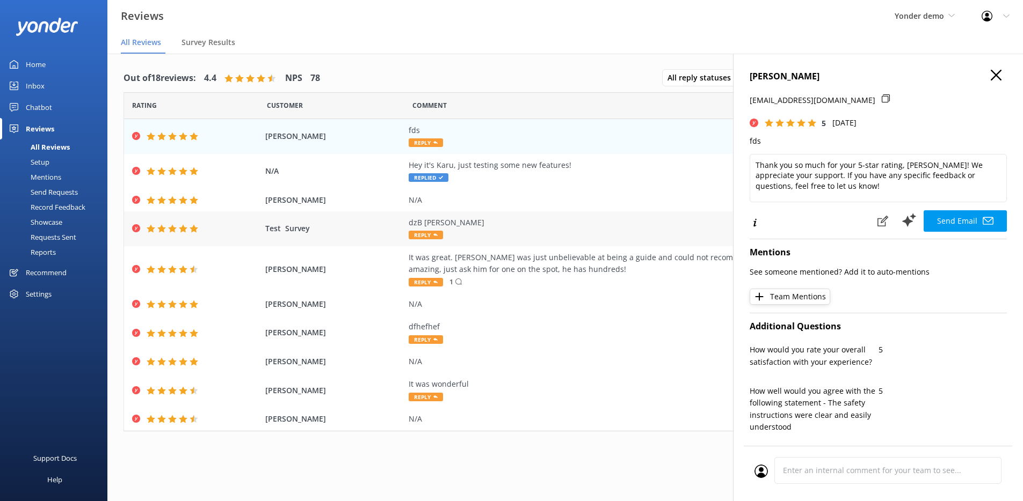
click at [539, 211] on div "Test Survey dzB [PERSON_NAME] Reply [DATE]" at bounding box center [565, 228] width 882 height 35
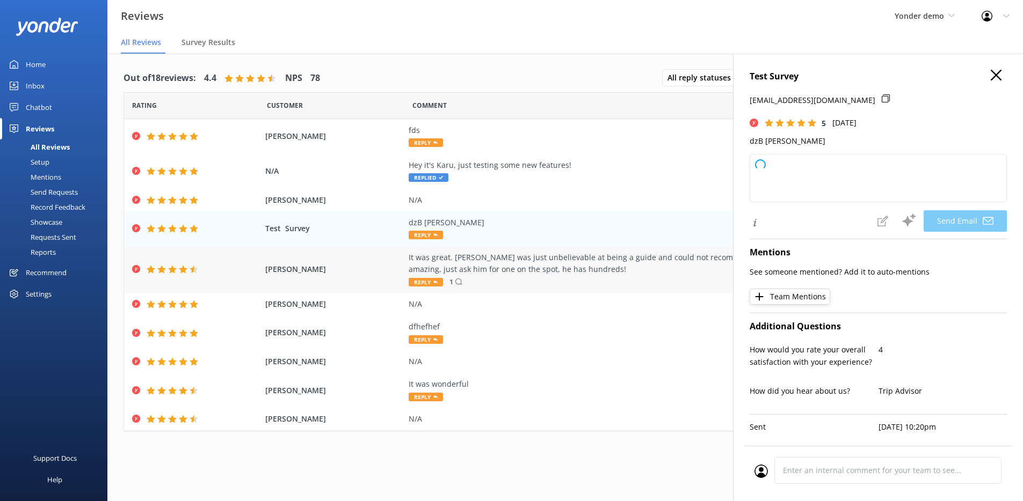
click at [526, 271] on div "It was great. [PERSON_NAME] was just unbelievable at being a guide and could no…" at bounding box center [652, 264] width 488 height 24
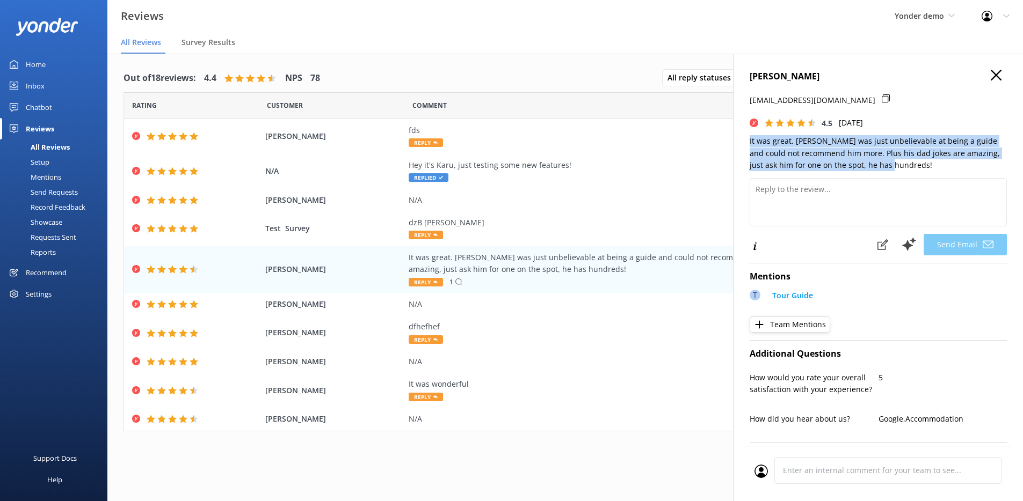
drag, startPoint x: 873, startPoint y: 164, endPoint x: 743, endPoint y: 141, distance: 131.5
click at [743, 141] on div "[PERSON_NAME] [EMAIL_ADDRESS][DOMAIN_NAME] 4.5 [DATE] It was great. [PERSON_NAM…" at bounding box center [878, 304] width 290 height 501
type textarea "Hi [PERSON_NAME], Thank you so much for your wonderful review! We're thrilled t…"
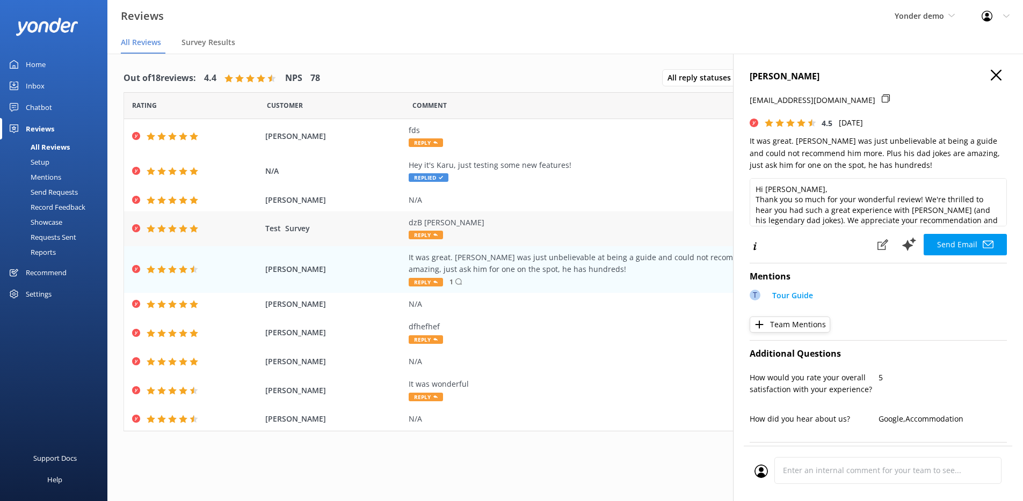
click at [471, 230] on div "dzB [PERSON_NAME] Reply" at bounding box center [652, 229] width 488 height 24
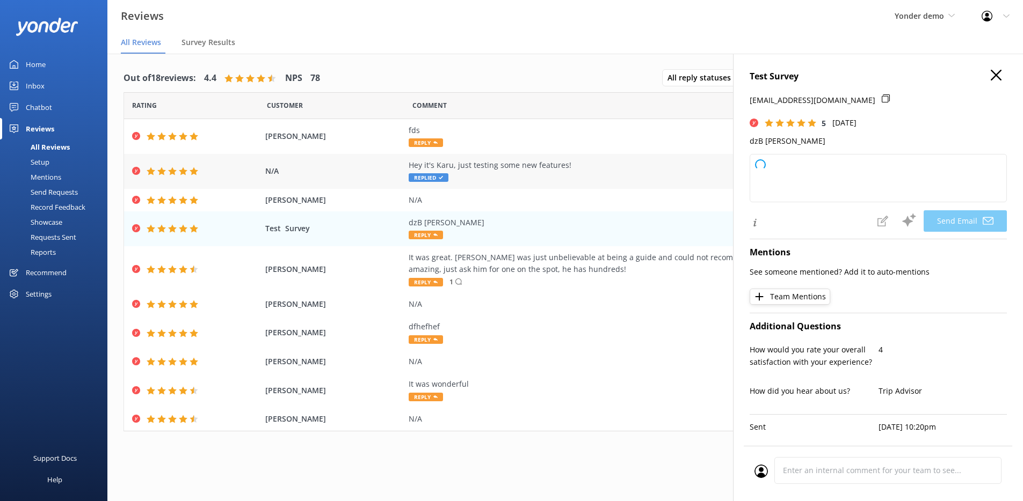
type textarea "Thank you so much for your 5-star rating, Test! We appreciate your support. If …"
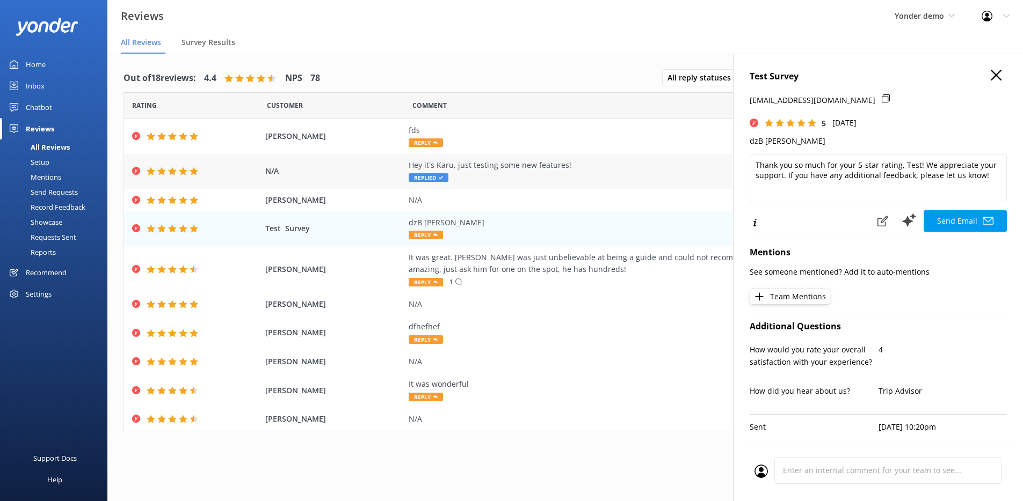
click at [522, 169] on div "Hey it's Karu, just testing some new features!" at bounding box center [652, 165] width 488 height 12
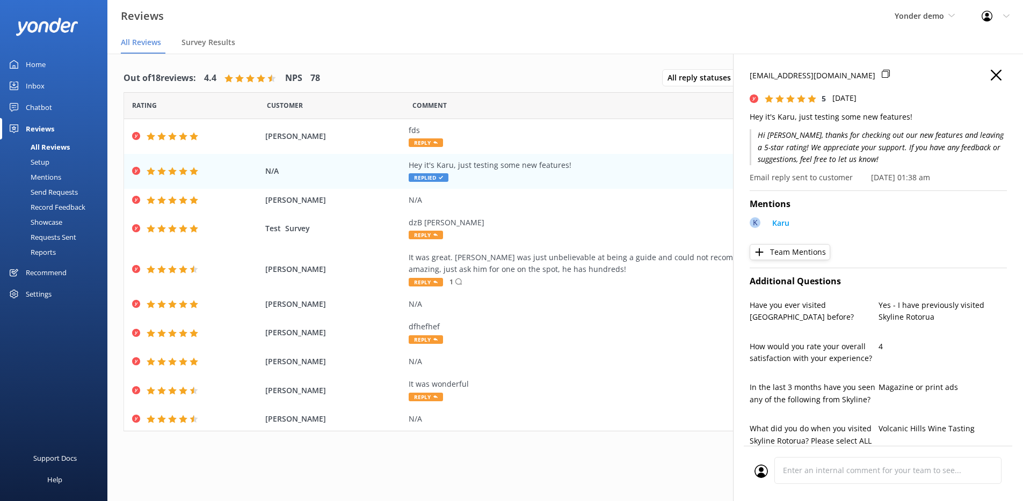
click at [39, 107] on div "Chatbot" at bounding box center [39, 107] width 26 height 21
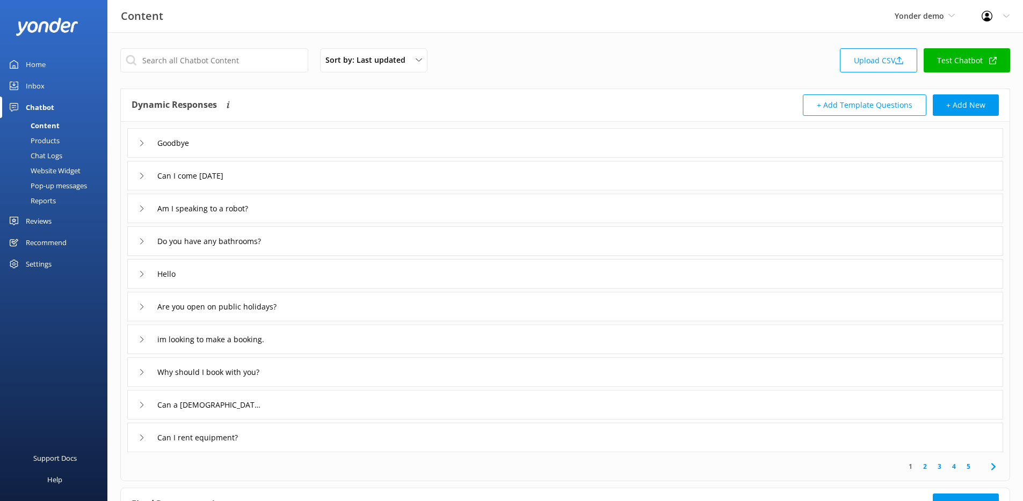
click at [43, 220] on div "Reviews" at bounding box center [39, 220] width 26 height 21
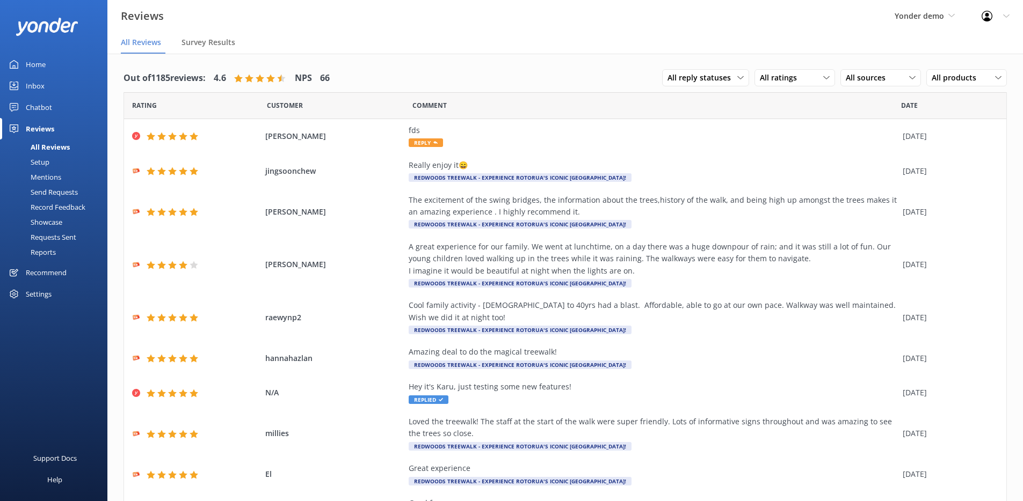
click at [47, 159] on div "Setup" at bounding box center [27, 162] width 43 height 15
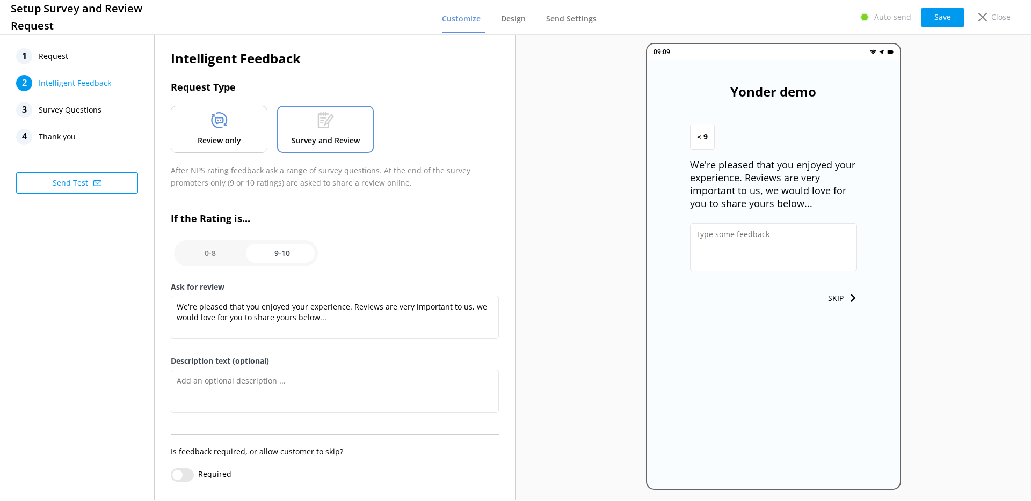
click at [221, 131] on div at bounding box center [219, 122] width 17 height 20
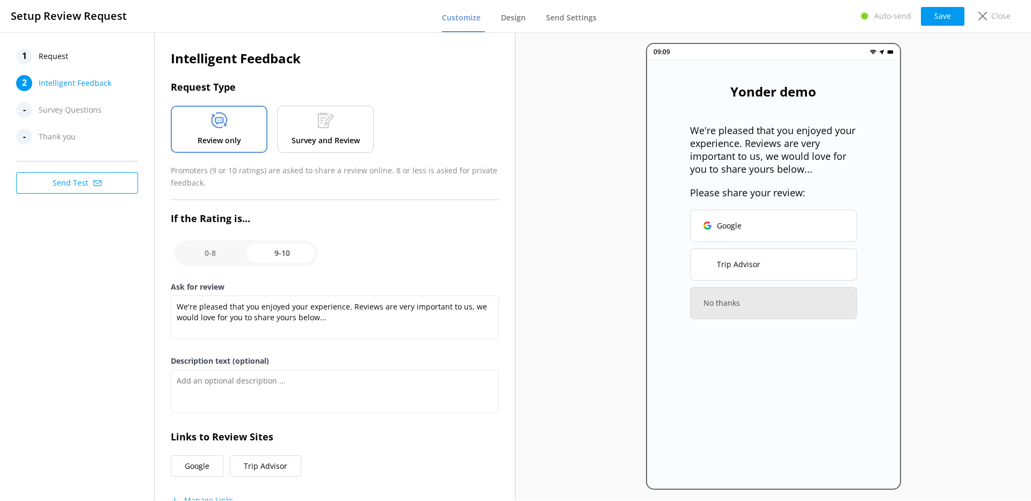
click at [223, 250] on input "checkbox" at bounding box center [246, 253] width 144 height 26
checkbox input "false"
type textarea "We would love to hear your feedback so that we can ensure that your next experi…"
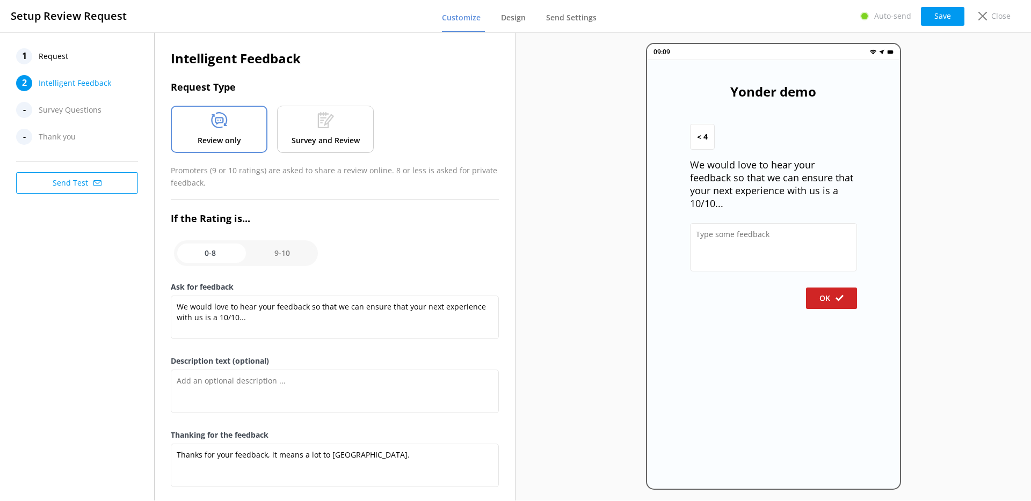
click at [327, 133] on div "Survey and Review" at bounding box center [325, 129] width 97 height 47
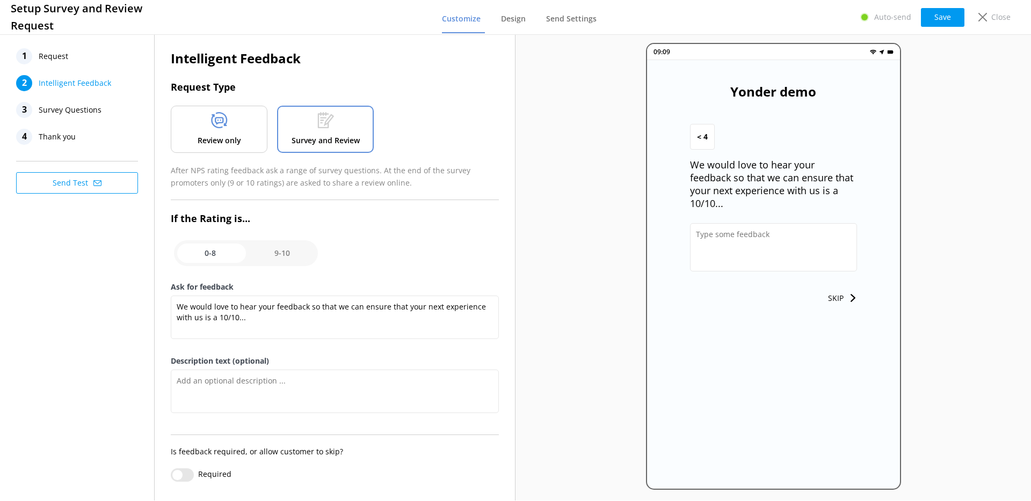
click at [216, 146] on p "Review only" at bounding box center [219, 141] width 43 height 12
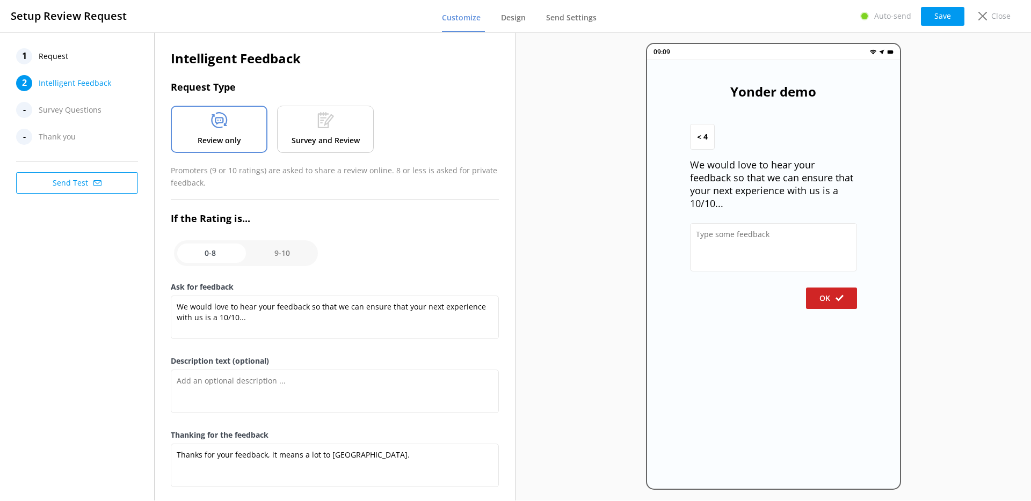
click at [275, 256] on input "checkbox" at bounding box center [246, 253] width 144 height 26
checkbox input "true"
type textarea "We're pleased that you enjoyed your experience. Reviews are very important to u…"
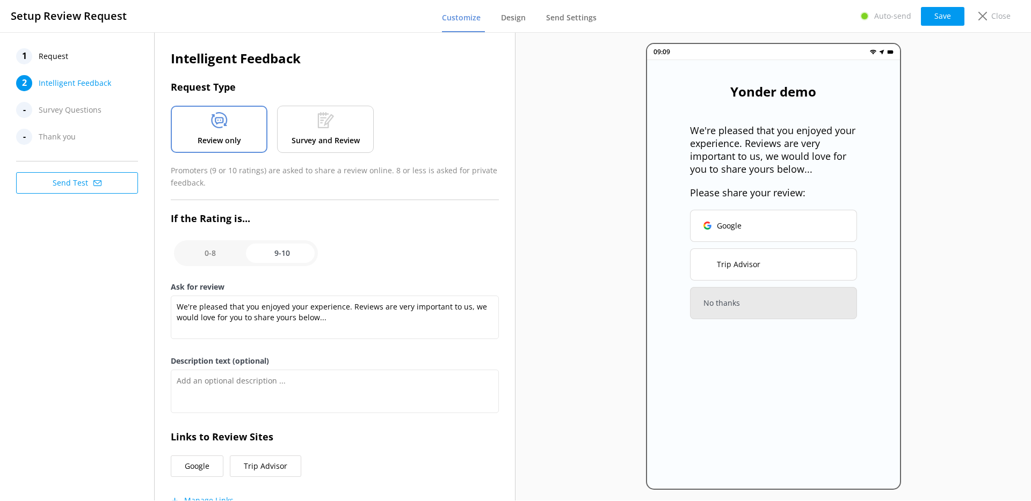
click at [214, 254] on input "checkbox" at bounding box center [246, 253] width 144 height 26
checkbox input "false"
type textarea "We would love to hear your feedback so that we can ensure that your next experi…"
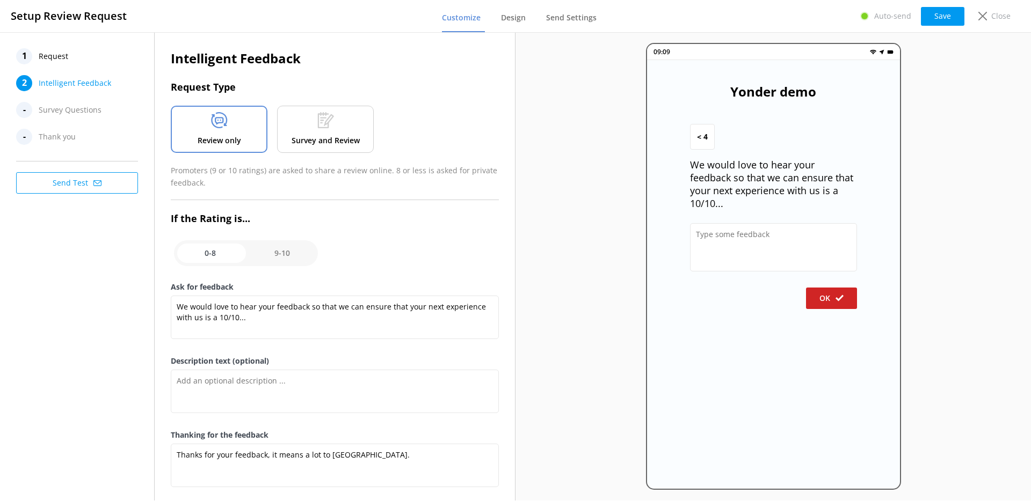
scroll to position [19, 0]
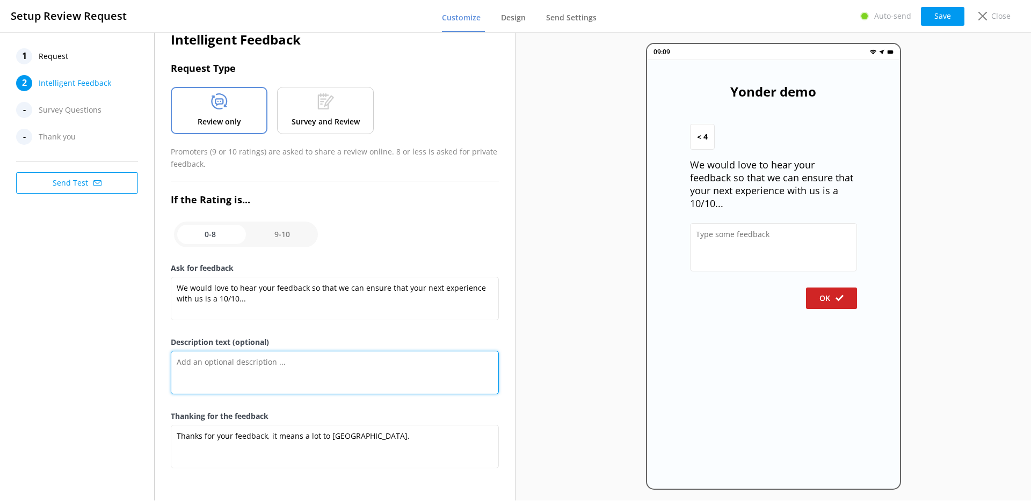
click at [297, 358] on textarea "Description text (optional)" at bounding box center [335, 372] width 328 height 43
type textarea "asd"
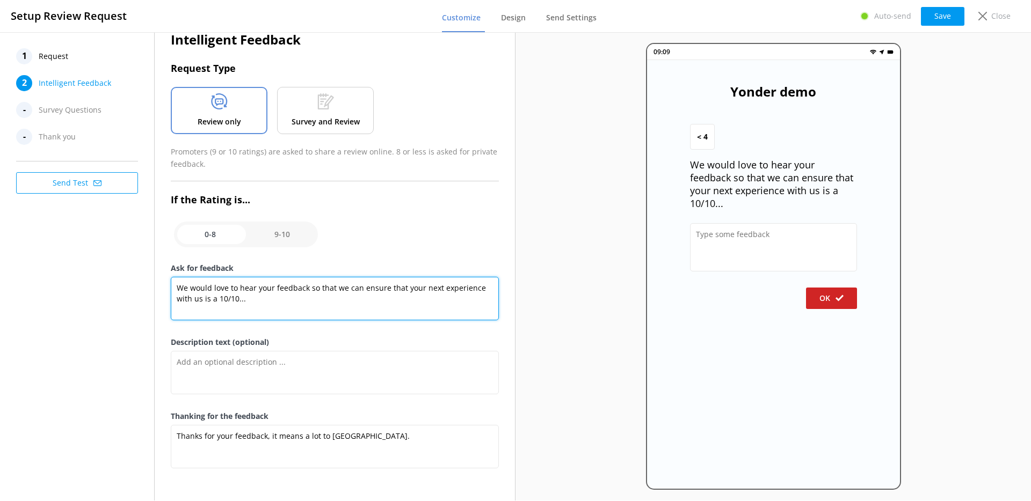
click at [323, 290] on textarea "We would love to hear your feedback so that we can ensure that your next experi…" at bounding box center [335, 298] width 328 height 43
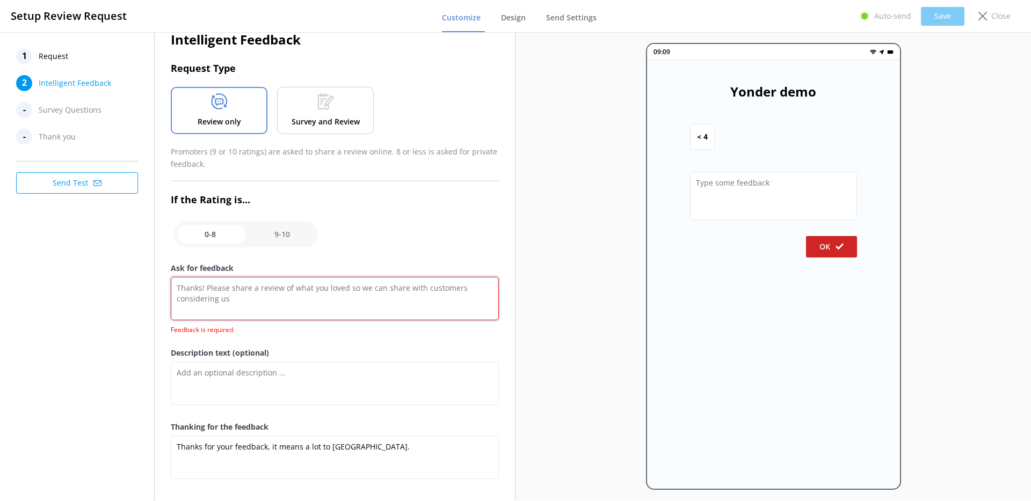
type textarea "We would love to hear your feedback so that we can ensure that your next experi…"
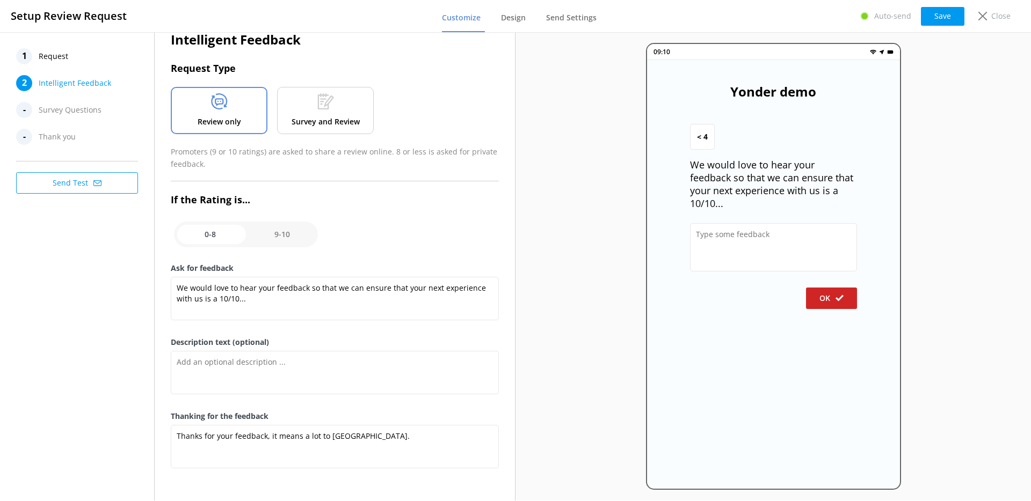
click at [389, 229] on div "Intelligent Feedback Request Type Review only Survey and Review Promoters (9 or…" at bounding box center [335, 257] width 328 height 455
click at [60, 65] on nav "1 Request 2 Intelligent Feedback - Survey Questions - Thank you" at bounding box center [77, 96] width 122 height 97
click at [61, 61] on span "Request" at bounding box center [54, 56] width 30 height 16
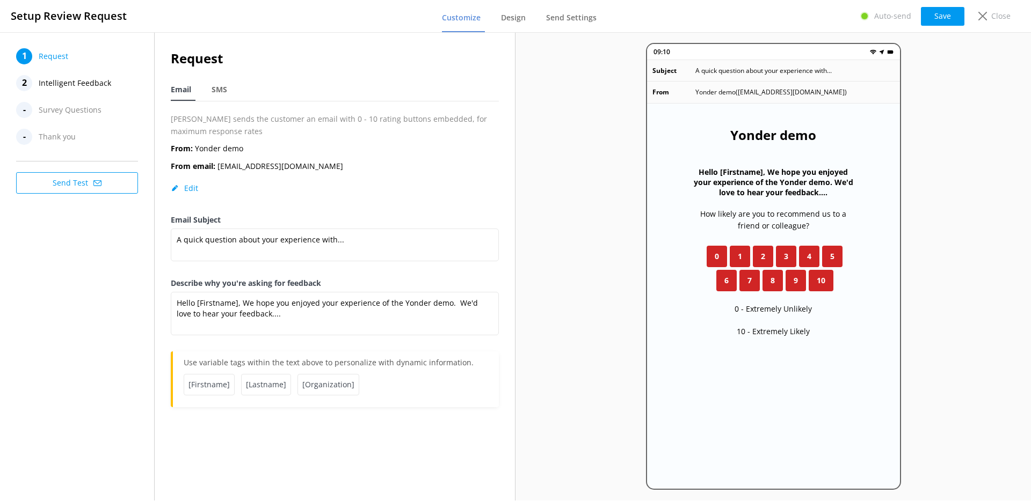
click at [65, 87] on span "Intelligent Feedback" at bounding box center [75, 83] width 72 height 16
click at [996, 21] on p "Close" at bounding box center [1000, 16] width 19 height 12
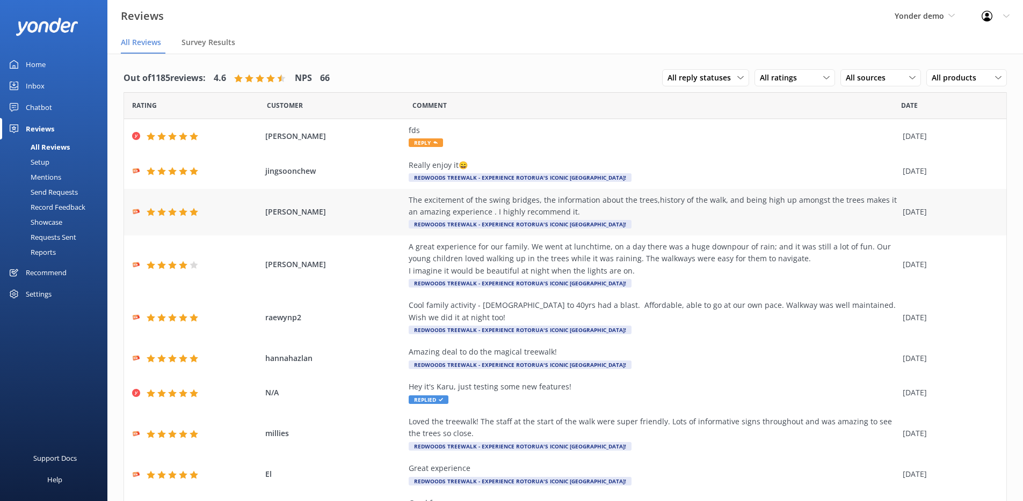
click at [338, 204] on div "Raewyn Champness The excitement of the swing bridges, the information about the…" at bounding box center [565, 212] width 882 height 47
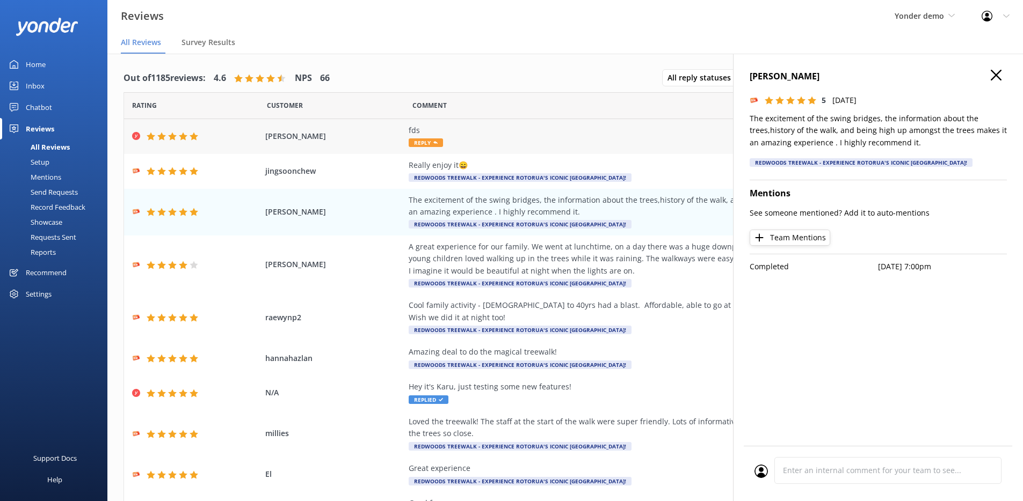
click at [336, 151] on div "Guy Gaz fds Reply 03 Feb 2025" at bounding box center [565, 136] width 882 height 35
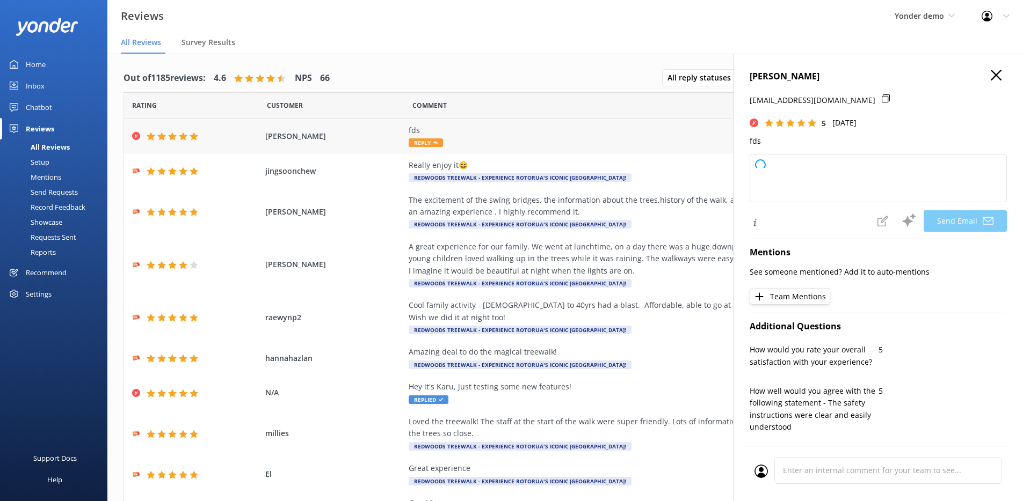
type textarea "Thank you so much for your 5-star rating, Guy! We appreciate your support. If y…"
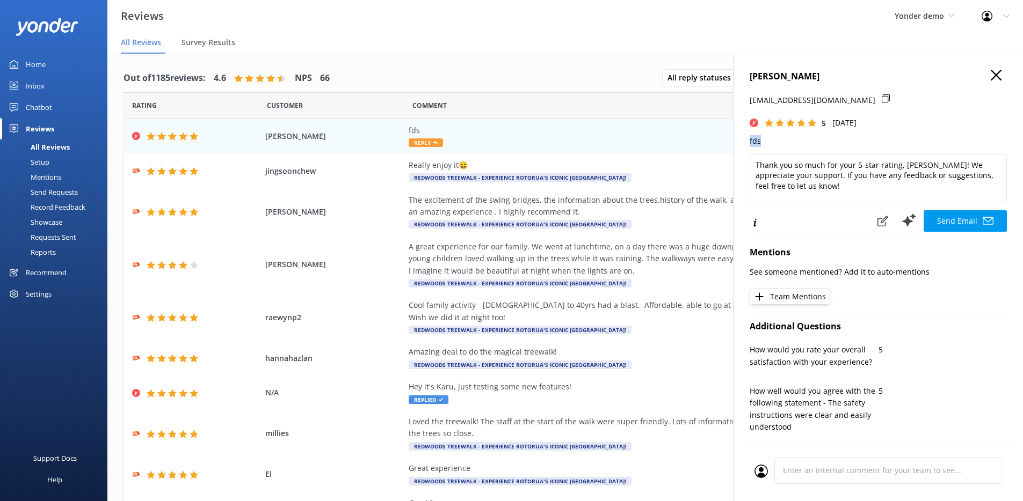
drag, startPoint x: 771, startPoint y: 144, endPoint x: 743, endPoint y: 140, distance: 28.2
click at [743, 140] on div "Guy Gaz guy+1@yonderhq.com 5 Mon, 3rd Feb 2025 fds Thank you so much for your 5…" at bounding box center [878, 304] width 290 height 501
